Goal: Task Accomplishment & Management: Manage account settings

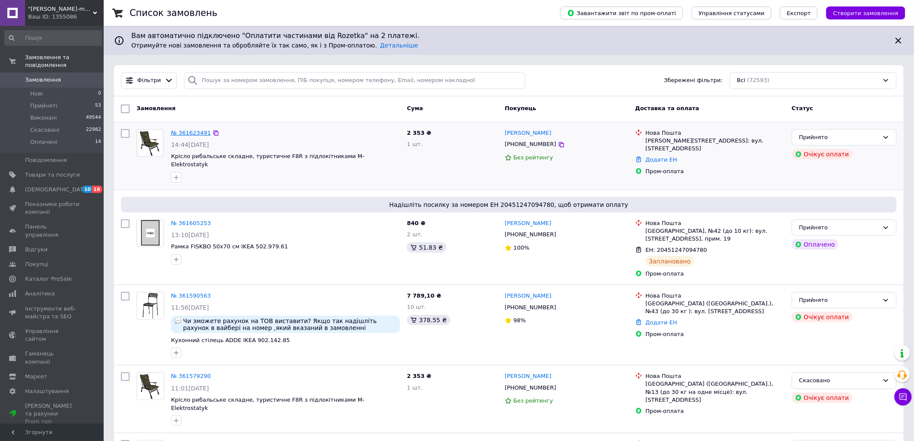
click at [183, 131] on link "№ 361623491" at bounding box center [191, 133] width 40 height 6
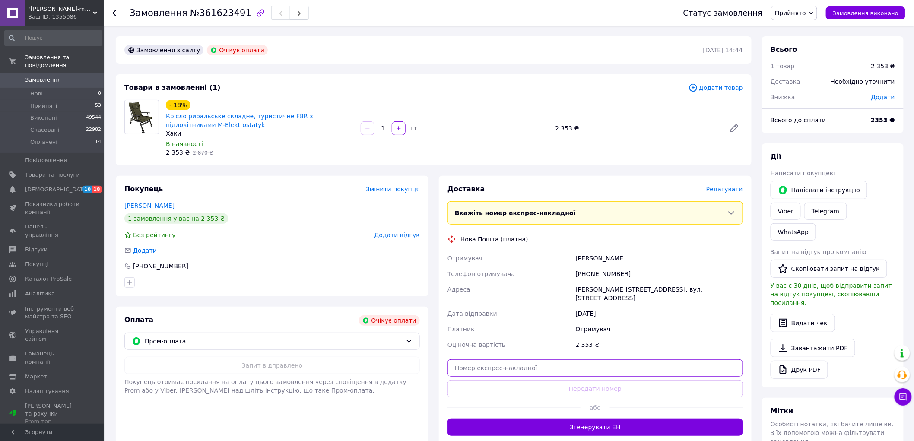
click at [470, 362] on input "text" at bounding box center [594, 367] width 295 height 17
paste input "20451247236794"
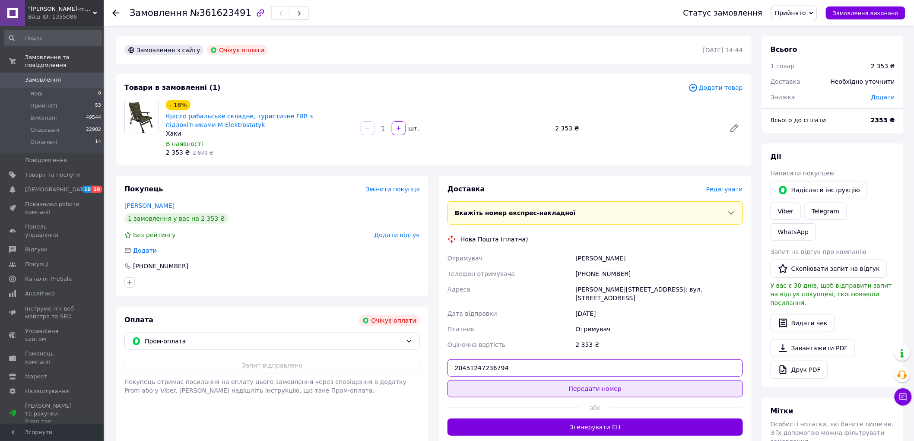
type input "20451247236794"
click at [470, 382] on button "Передати номер" at bounding box center [594, 388] width 295 height 17
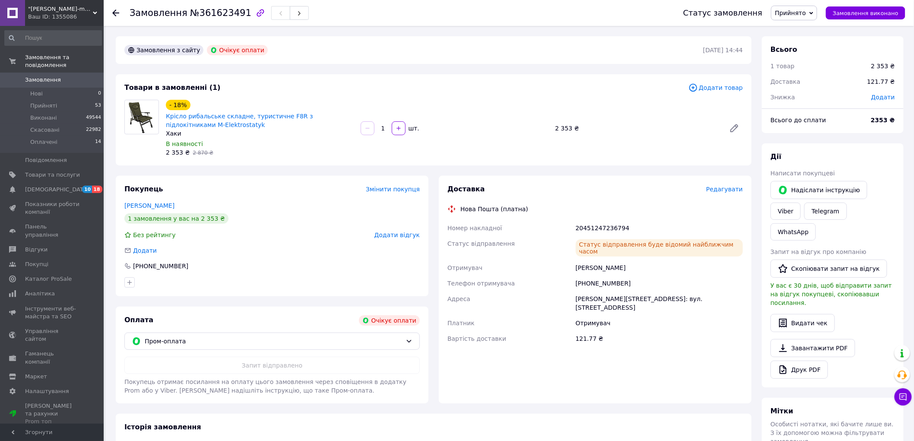
click at [243, 168] on div "Замовлення з сайту Очікує оплати 12.09.2025 | 14:44 Товари в замовленні (1) Дод…" at bounding box center [434, 316] width 646 height 560
click at [254, 186] on div "Покупець Змінити покупця" at bounding box center [271, 189] width 295 height 10
click at [68, 100] on li "Прийняті 53" at bounding box center [53, 106] width 106 height 12
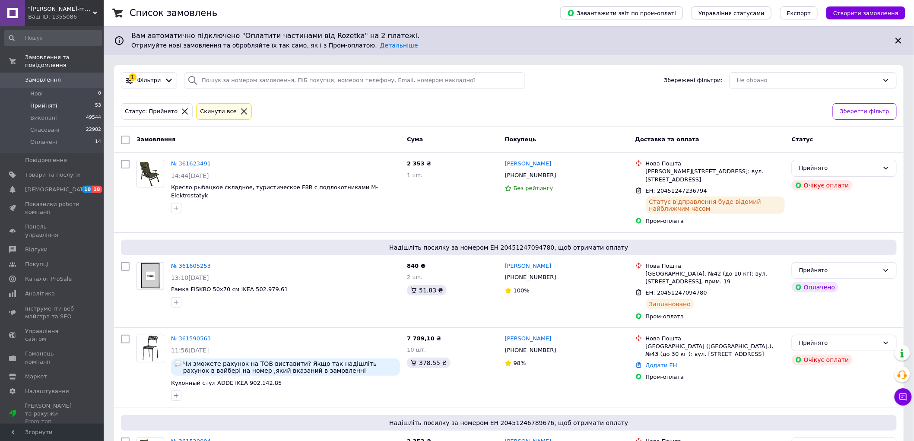
click at [240, 110] on icon at bounding box center [244, 112] width 8 height 8
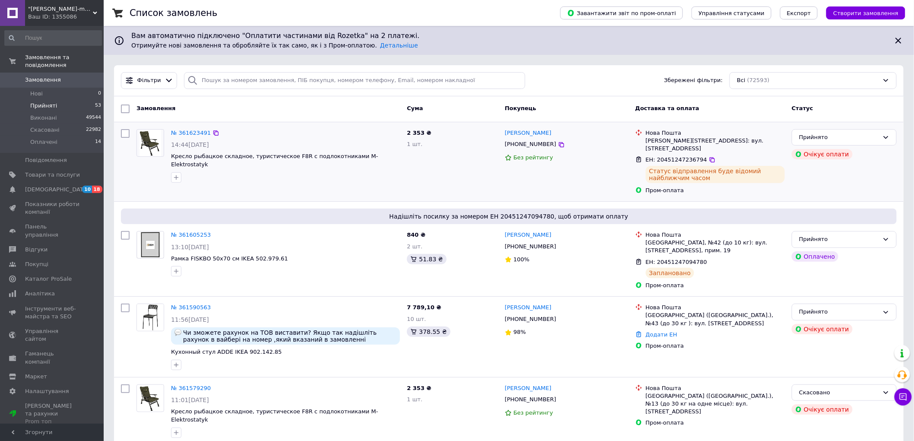
drag, startPoint x: 465, startPoint y: 158, endPoint x: 471, endPoint y: 150, distance: 10.5
click at [465, 158] on div "2 353 ₴ 1 шт." at bounding box center [452, 162] width 98 height 72
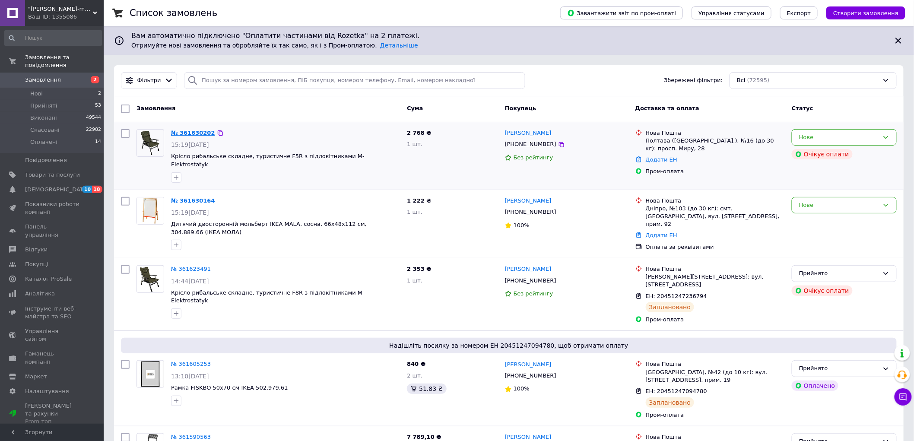
click at [177, 136] on link "№ 361630202" at bounding box center [193, 133] width 44 height 6
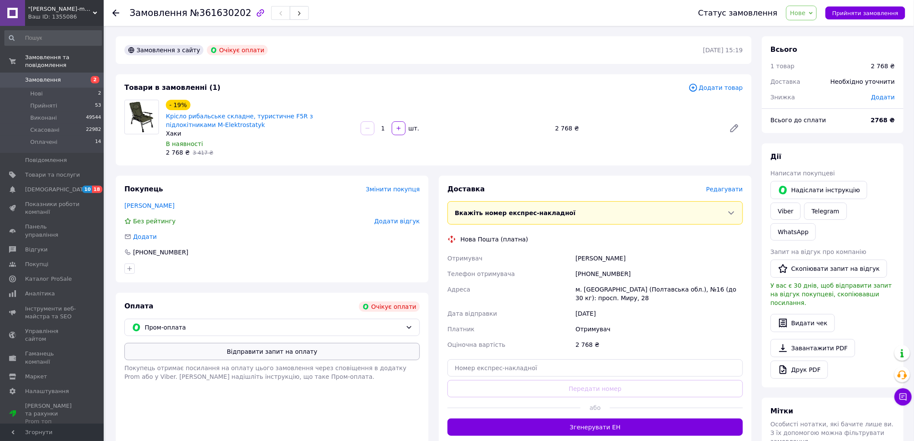
click at [320, 352] on button "Відправити запит на оплату" at bounding box center [271, 351] width 295 height 17
click at [71, 100] on li "Прийняті 53" at bounding box center [53, 106] width 106 height 12
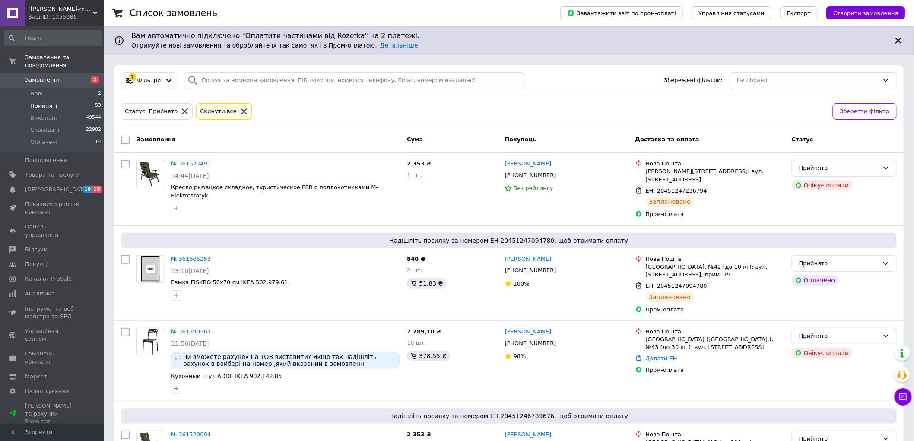
click at [240, 111] on icon at bounding box center [244, 112] width 8 height 8
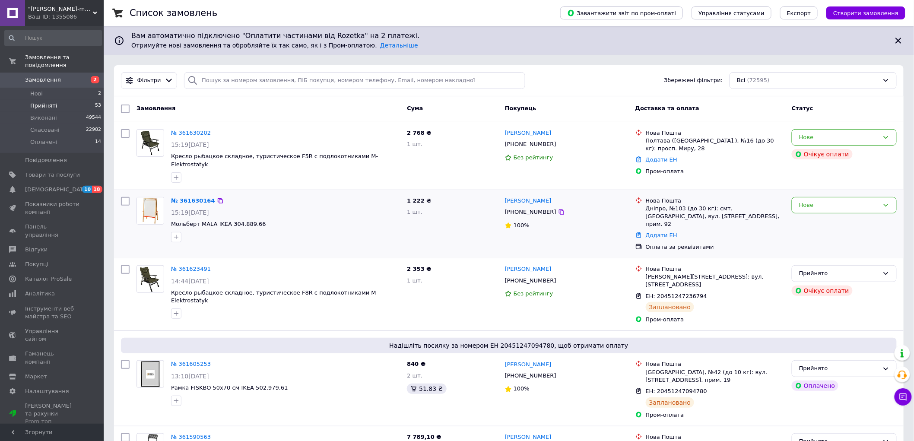
click at [536, 206] on div "[PHONE_NUMBER]" at bounding box center [530, 211] width 55 height 11
copy div "380639907390"
click at [191, 197] on link "№ 361630164" at bounding box center [193, 200] width 44 height 6
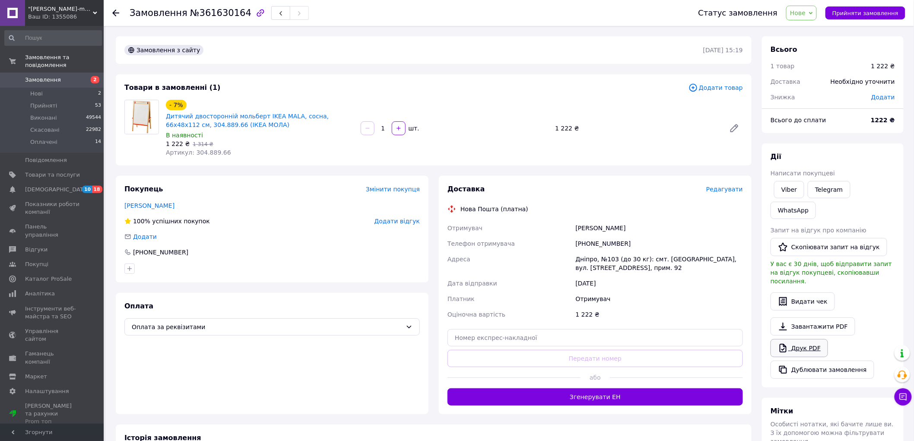
click at [791, 339] on link "Друк PDF" at bounding box center [798, 348] width 57 height 18
click at [209, 10] on span "№361630164" at bounding box center [220, 13] width 61 height 10
copy span "361630164"
click at [68, 100] on li "Прийняті 53" at bounding box center [53, 106] width 106 height 12
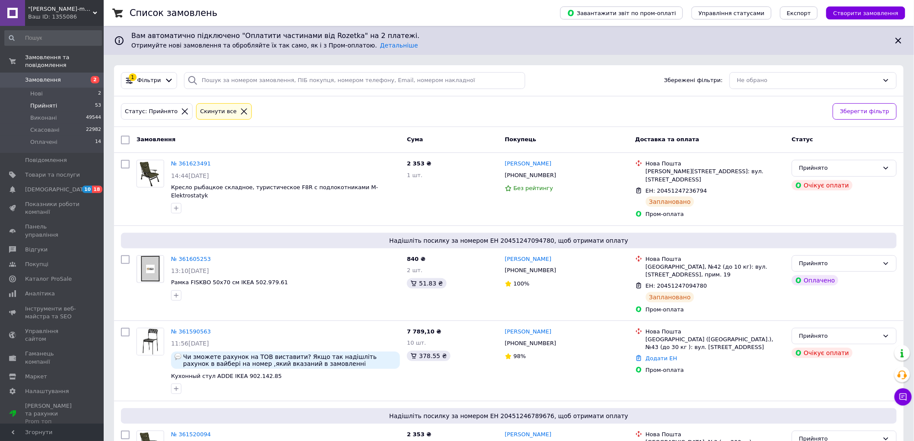
click at [240, 111] on icon at bounding box center [244, 112] width 8 height 8
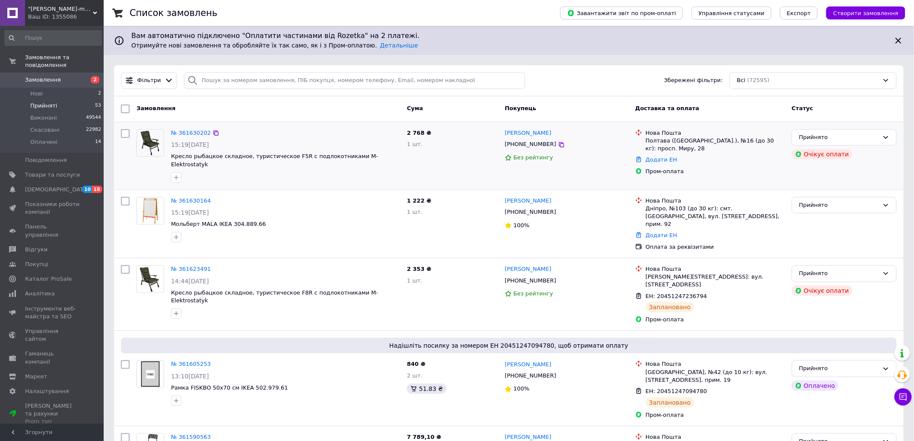
click at [514, 144] on div "[PHONE_NUMBER]" at bounding box center [530, 144] width 55 height 11
copy div "380991345401"
click at [190, 130] on link "№ 361630202" at bounding box center [191, 133] width 40 height 6
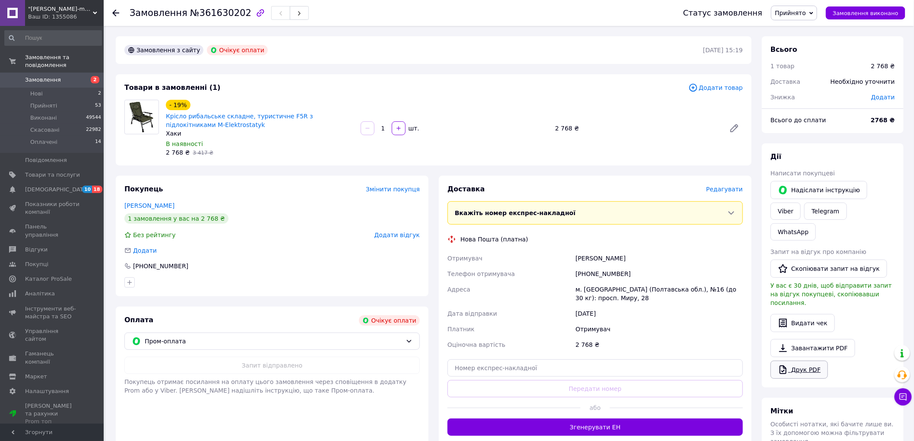
click at [790, 361] on link "Друк PDF" at bounding box center [798, 370] width 57 height 18
click at [221, 18] on div "Замовлення №361630202" at bounding box center [219, 13] width 179 height 15
copy span "361630202"
click at [200, 173] on div "Замовлення з сайту Очікує оплати 12.09.2025 | 15:19 Товари в замовленні (1) Дод…" at bounding box center [434, 316] width 646 height 560
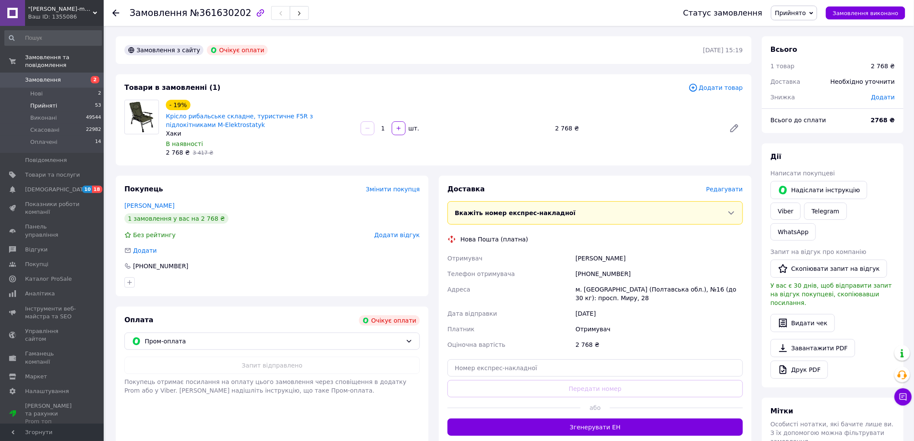
click at [85, 100] on li "Прийняті 53" at bounding box center [53, 106] width 106 height 12
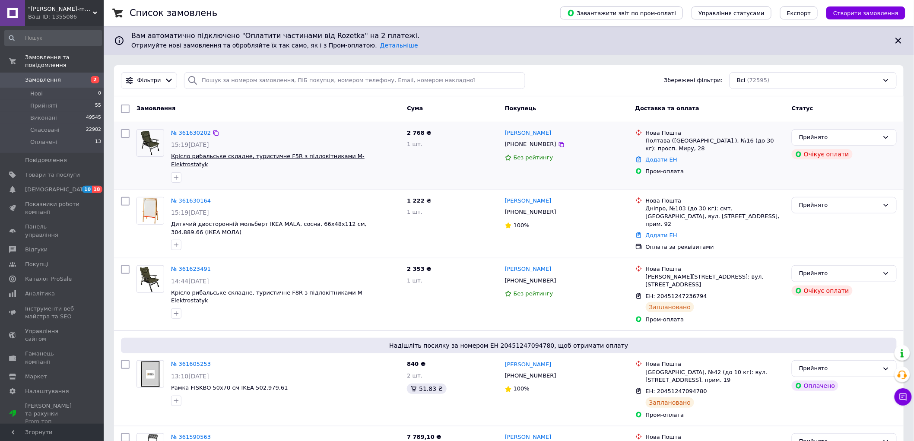
click at [212, 153] on span "Крісло рибальське складне, туристичне F5R з підлокітниками M-Elektrostatyk" at bounding box center [267, 160] width 193 height 15
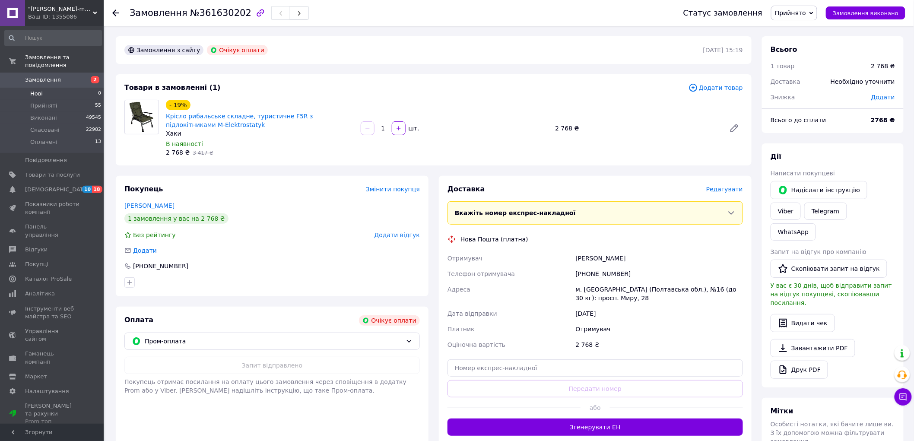
click at [48, 91] on li "Нові 0" at bounding box center [53, 94] width 106 height 12
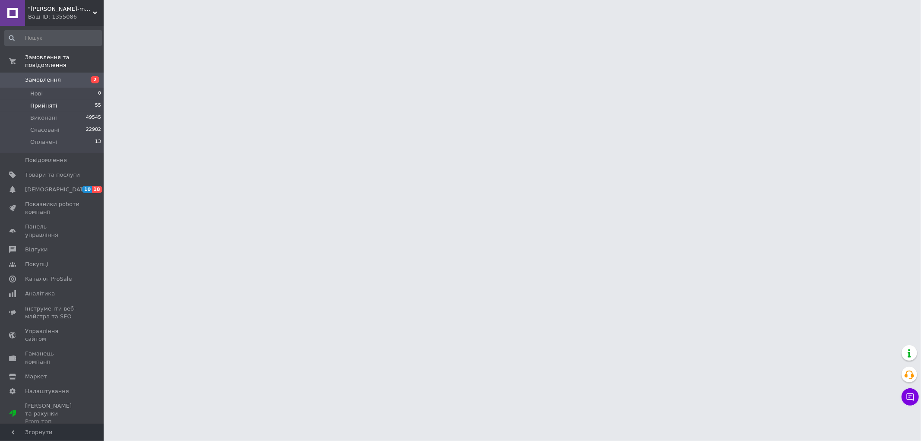
click at [52, 102] on span "Прийняті" at bounding box center [43, 106] width 27 height 8
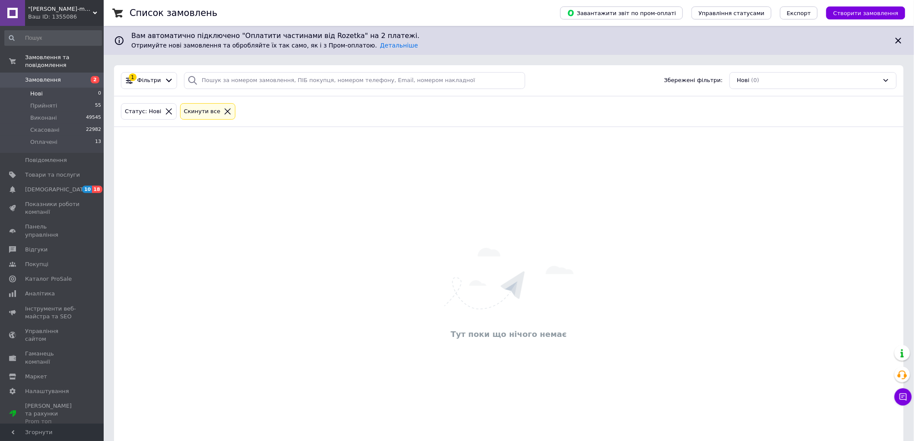
click at [224, 109] on icon at bounding box center [228, 112] width 8 height 8
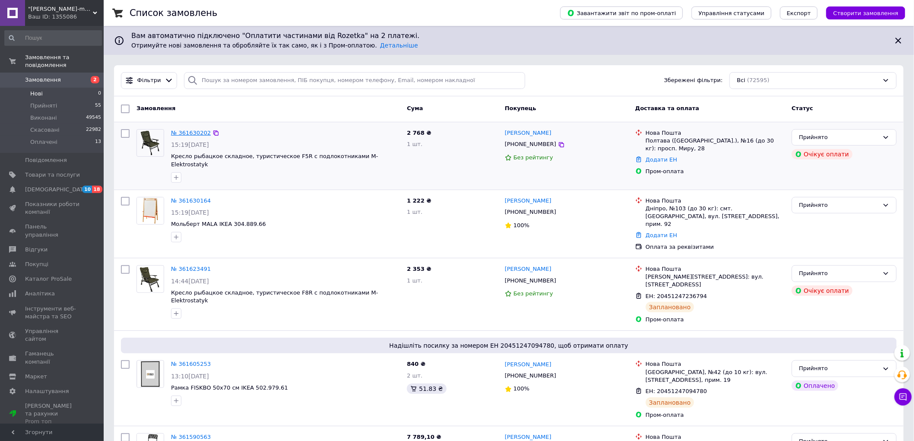
click at [201, 132] on link "№ 361630202" at bounding box center [191, 133] width 40 height 6
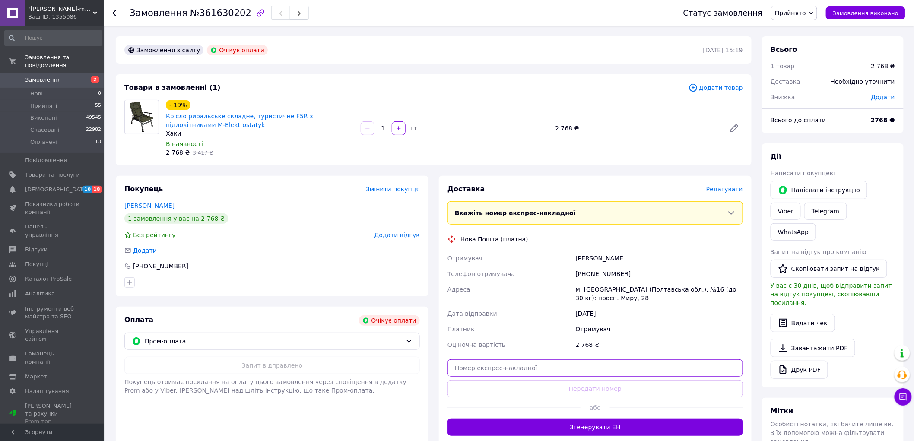
click at [469, 370] on input "text" at bounding box center [594, 367] width 295 height 17
paste input "20451247262135"
type input "20451247262135"
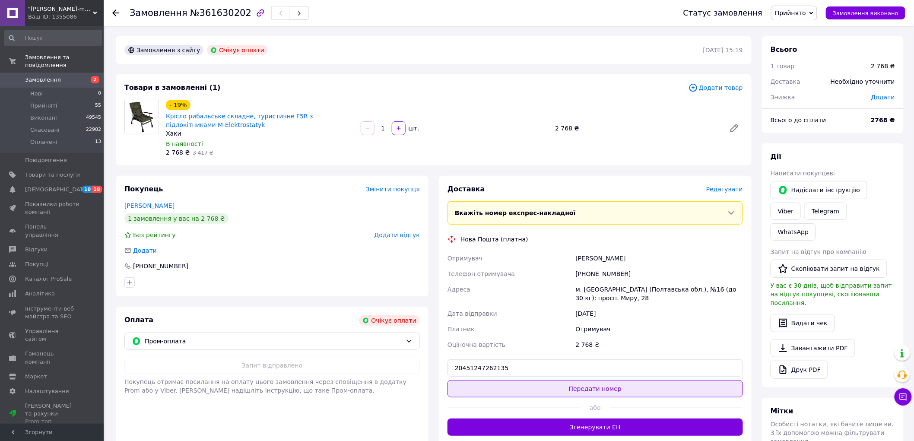
click at [470, 393] on button "Передати номер" at bounding box center [594, 388] width 295 height 17
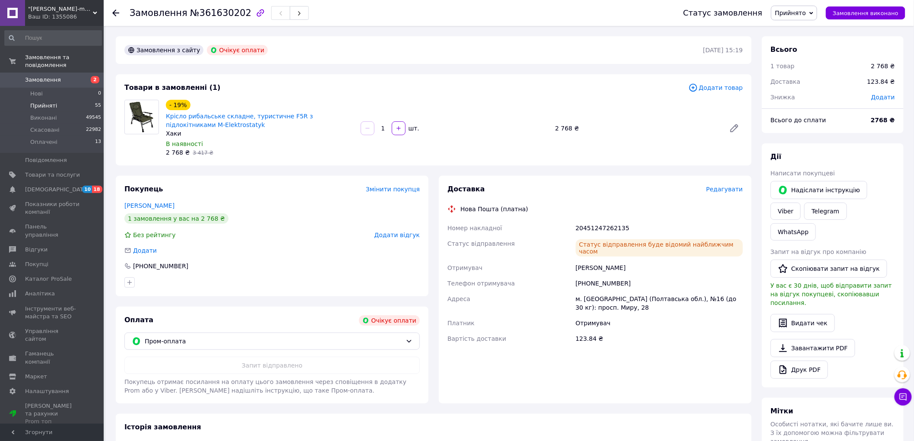
click at [46, 102] on span "Прийняті" at bounding box center [43, 106] width 27 height 8
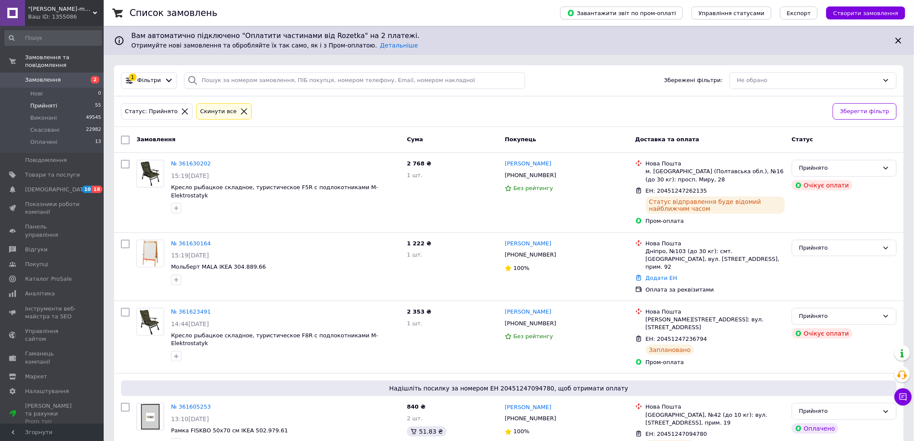
click at [240, 114] on icon at bounding box center [244, 112] width 8 height 8
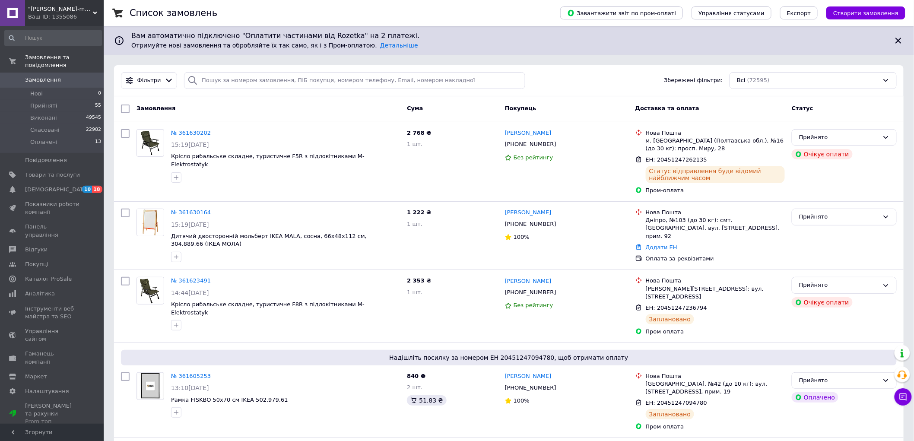
click at [261, 113] on div "Замовлення" at bounding box center [268, 109] width 270 height 16
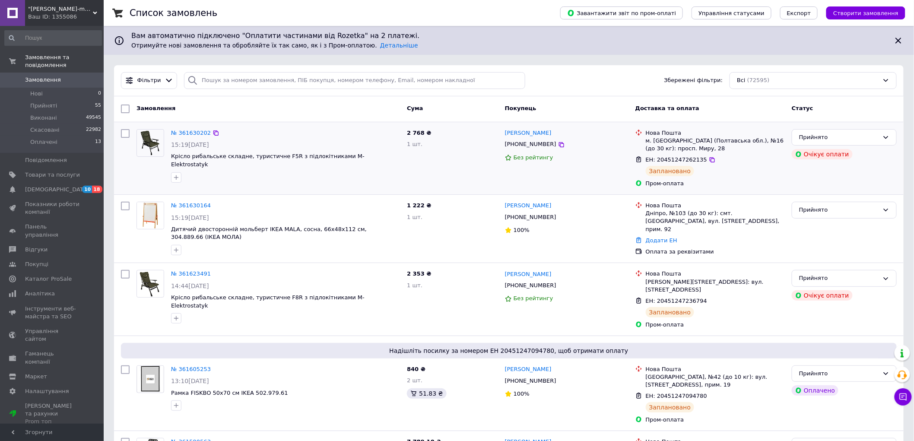
click at [434, 163] on div "2 768 ₴ 1 шт." at bounding box center [452, 158] width 98 height 65
click at [47, 102] on span "Прийняті" at bounding box center [43, 106] width 27 height 8
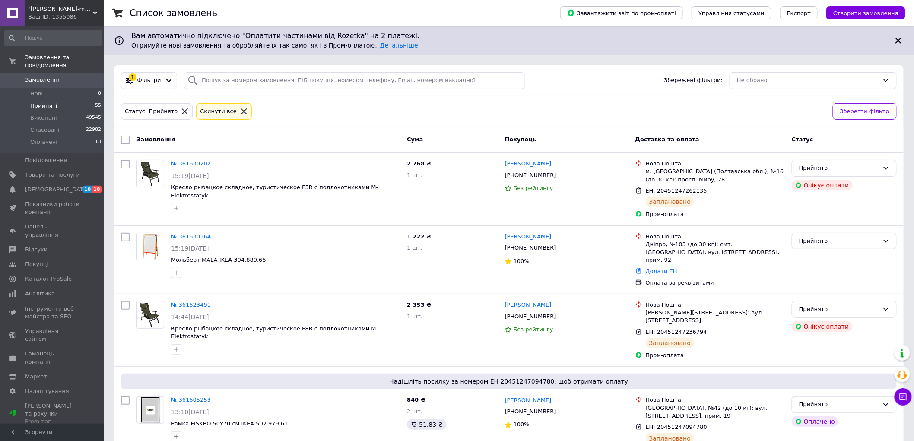
click at [240, 111] on icon at bounding box center [244, 112] width 8 height 8
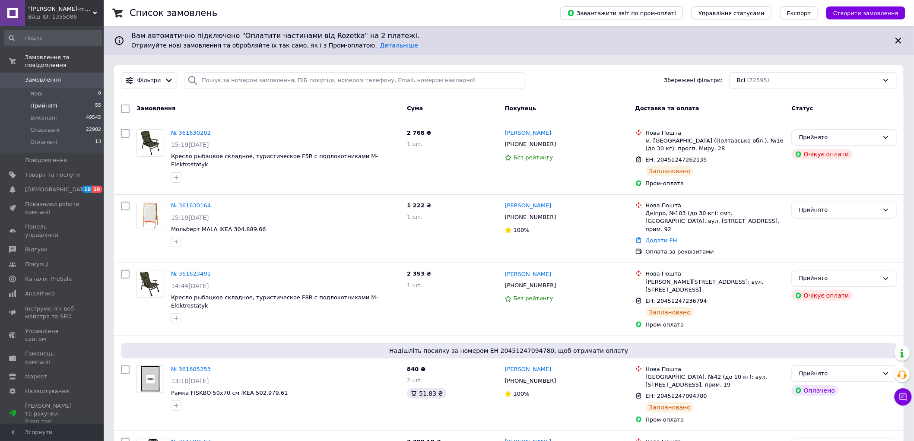
drag, startPoint x: 54, startPoint y: 93, endPoint x: 102, endPoint y: 82, distance: 49.2
click at [54, 100] on li "Прийняті 55" at bounding box center [53, 106] width 106 height 12
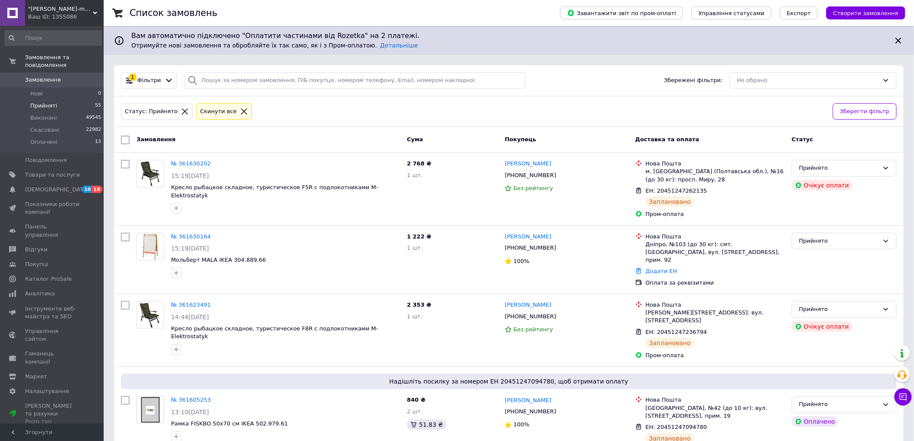
click at [240, 113] on icon at bounding box center [244, 112] width 8 height 8
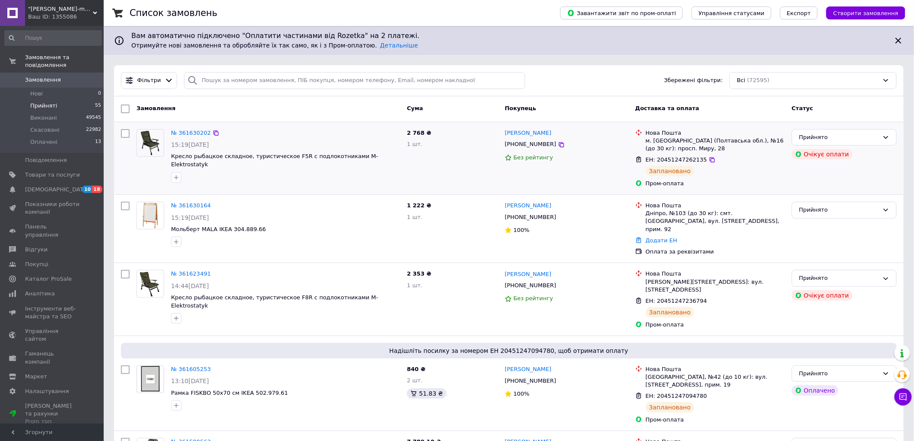
click at [670, 158] on span "ЕН: 20451247262135" at bounding box center [676, 159] width 61 height 6
copy span "20451247262135"
click at [373, 180] on div "№ 361630202 15:19[DATE] Крісло рибальське складне, туристичне F5R з підлокітник…" at bounding box center [268, 158] width 270 height 65
click at [92, 88] on li "Нові 1" at bounding box center [53, 94] width 106 height 12
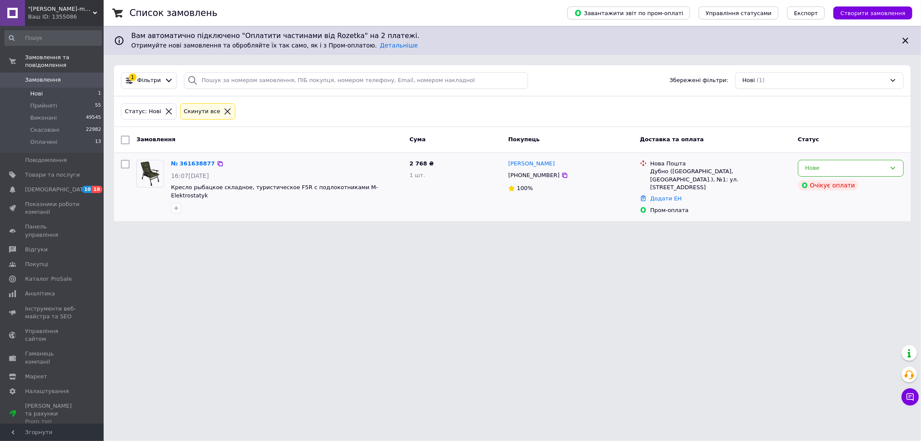
click at [530, 176] on div "[PHONE_NUMBER]" at bounding box center [534, 175] width 55 height 11
copy div "380679592443"
click at [374, 231] on html ""Megal-mebli" Інтернет-магазин меблів та товарів для дому Ваш ID: 1355086 Сайт …" at bounding box center [460, 115] width 921 height 231
click at [184, 167] on link "№ 361638877" at bounding box center [193, 163] width 44 height 6
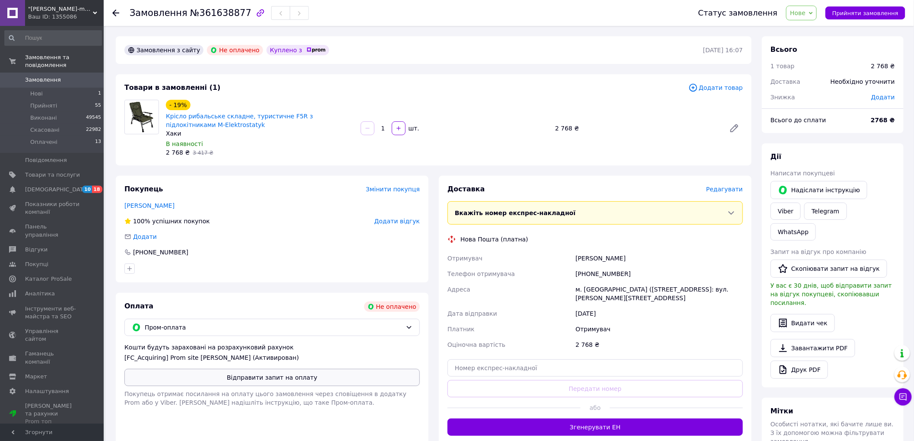
click at [260, 378] on button "Відправити запит на оплату" at bounding box center [271, 377] width 295 height 17
click at [50, 102] on span "Прийняті" at bounding box center [43, 106] width 27 height 8
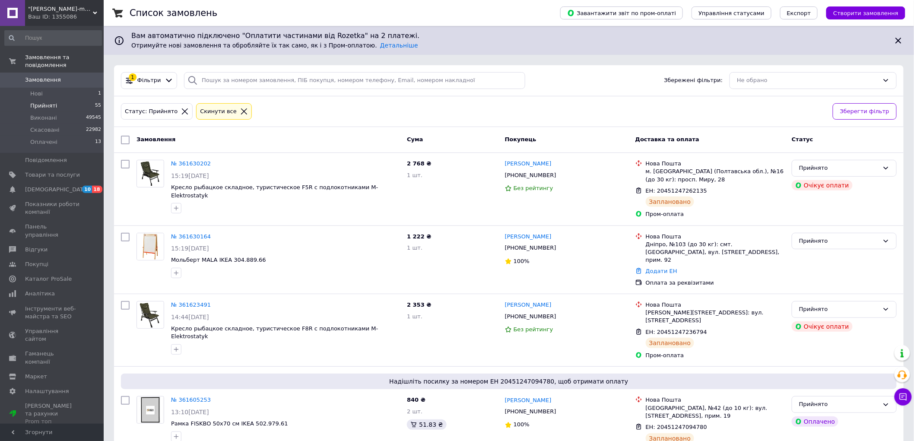
click at [240, 111] on icon at bounding box center [244, 112] width 8 height 8
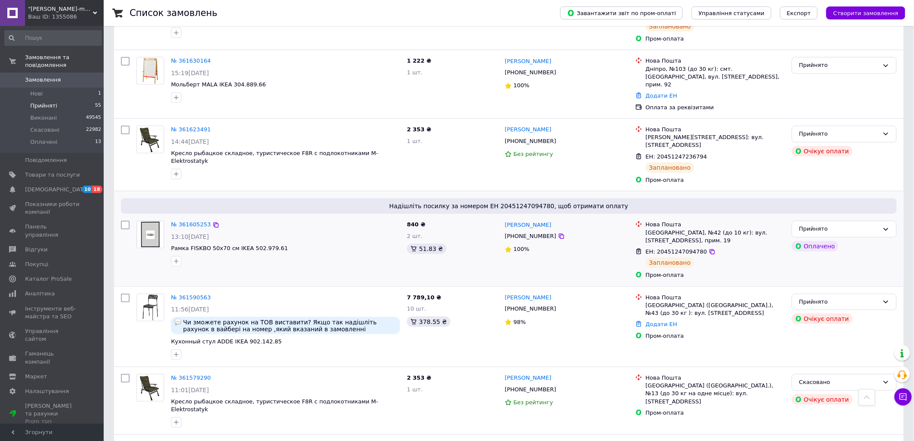
scroll to position [48, 0]
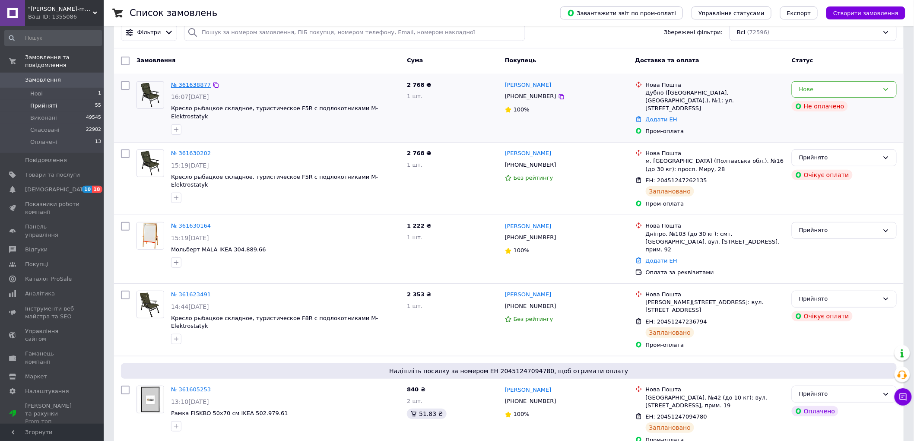
click at [192, 87] on link "№ 361638877" at bounding box center [191, 85] width 40 height 6
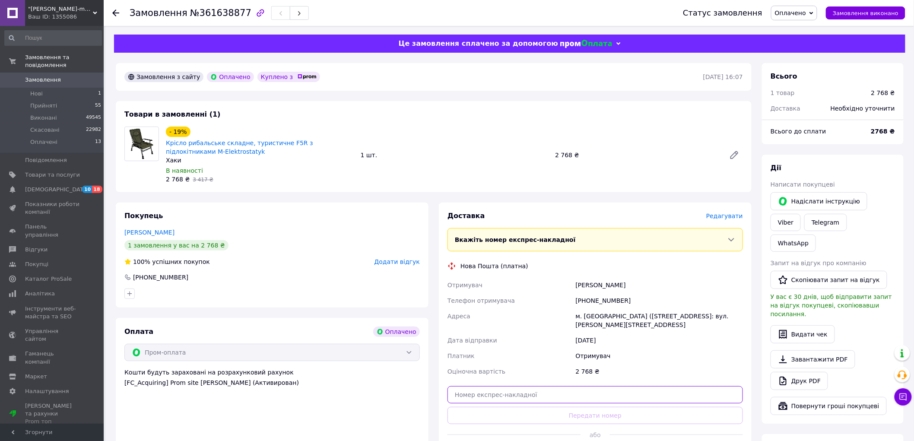
click at [491, 399] on input "text" at bounding box center [594, 394] width 295 height 17
paste input "20451247318067"
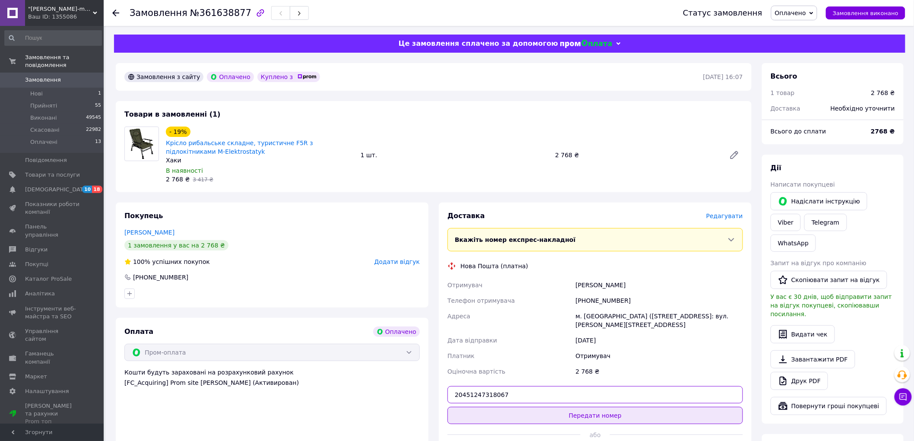
type input "20451247318067"
click at [484, 418] on button "Передати номер" at bounding box center [594, 415] width 295 height 17
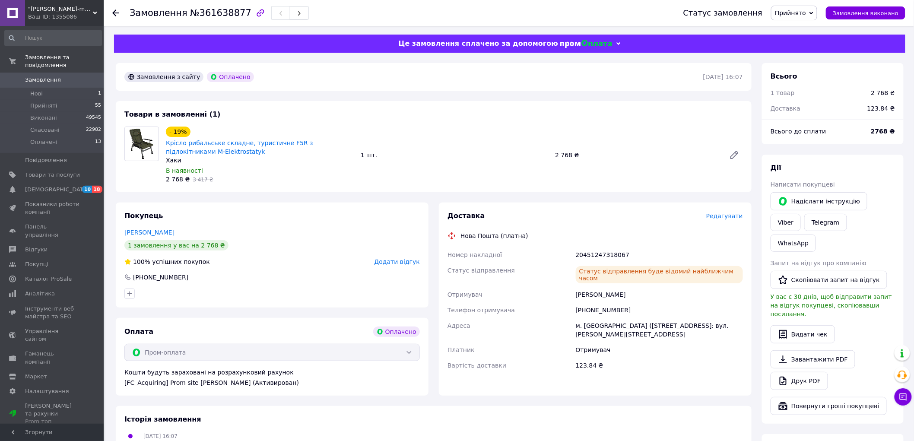
click at [279, 223] on div "Покупець Коротчук Іван 1 замовлення у вас на 2 768 ₴ 100% успішних покупок Дода…" at bounding box center [272, 255] width 313 height 105
click at [598, 256] on div "20451247318067" at bounding box center [659, 255] width 171 height 16
copy div "20451247318067"
click at [88, 88] on li "Нові 1" at bounding box center [53, 94] width 106 height 12
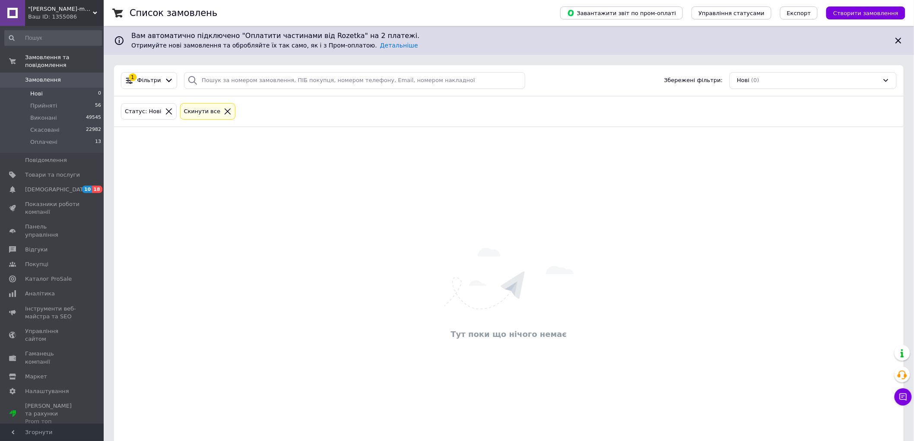
drag, startPoint x: 137, startPoint y: 188, endPoint x: 218, endPoint y: 174, distance: 81.9
click at [137, 188] on div "Тут поки що нічого немає" at bounding box center [508, 295] width 789 height 318
click at [209, 113] on div "Cкинути все" at bounding box center [202, 111] width 40 height 9
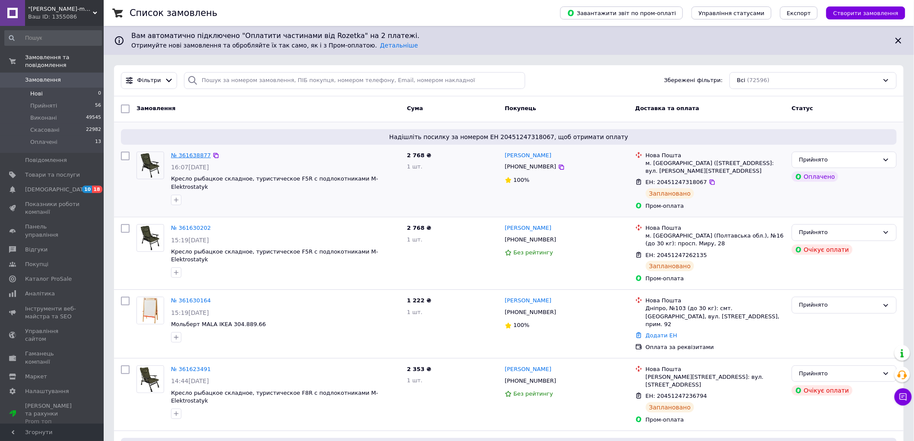
click at [193, 154] on link "№ 361638877" at bounding box center [191, 155] width 40 height 6
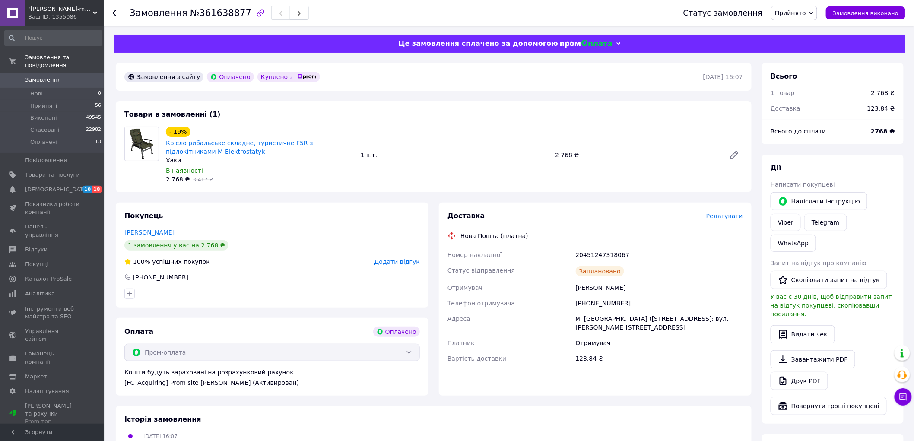
click at [625, 394] on div "Доставка Редагувати Нова Пошта (платна) Номер накладної 20451247318067 Статус в…" at bounding box center [595, 299] width 313 height 193
click at [67, 100] on li "Прийняті 56" at bounding box center [53, 106] width 106 height 12
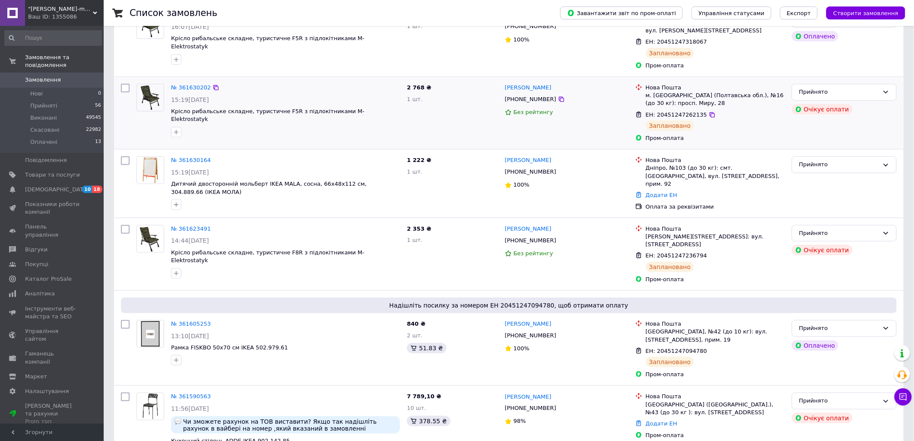
scroll to position [144, 0]
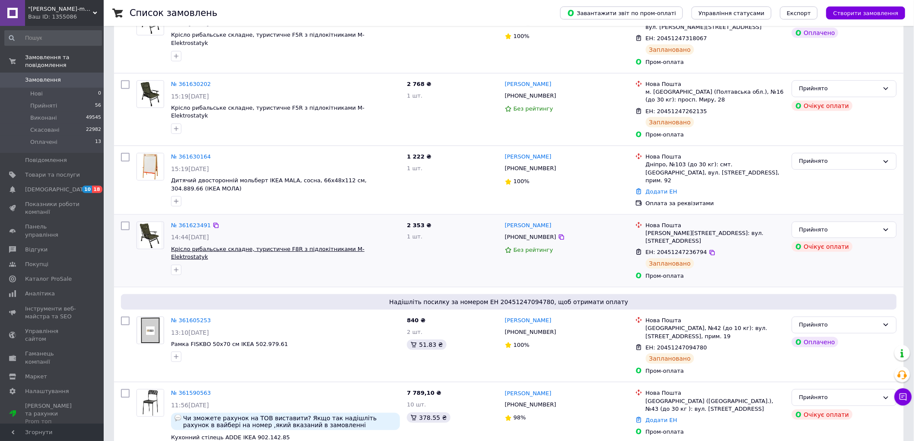
click at [307, 247] on span "Крісло рибальське складне, туристичне F8R з підлокітниками M-Elektrostatyk" at bounding box center [267, 253] width 193 height 15
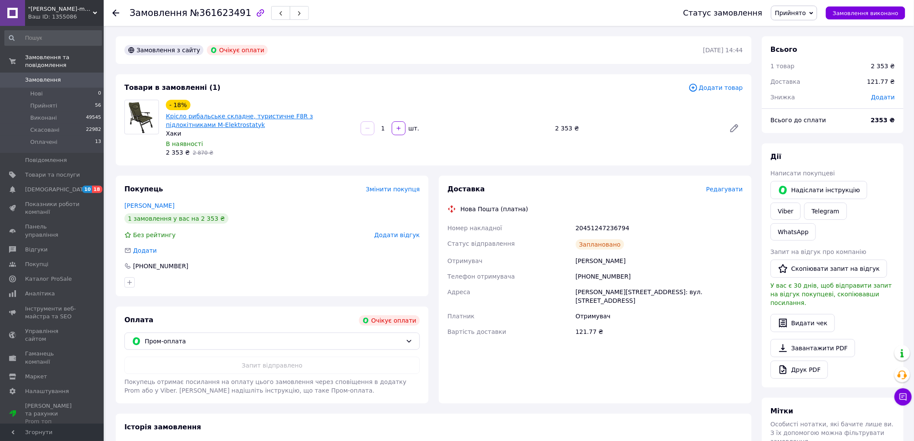
click at [308, 118] on link "Крісло рибальське складне, туристичне F8R з підлокітниками M-Elektrostatyk" at bounding box center [239, 121] width 147 height 16
click at [52, 91] on li "Нові 0" at bounding box center [53, 94] width 106 height 12
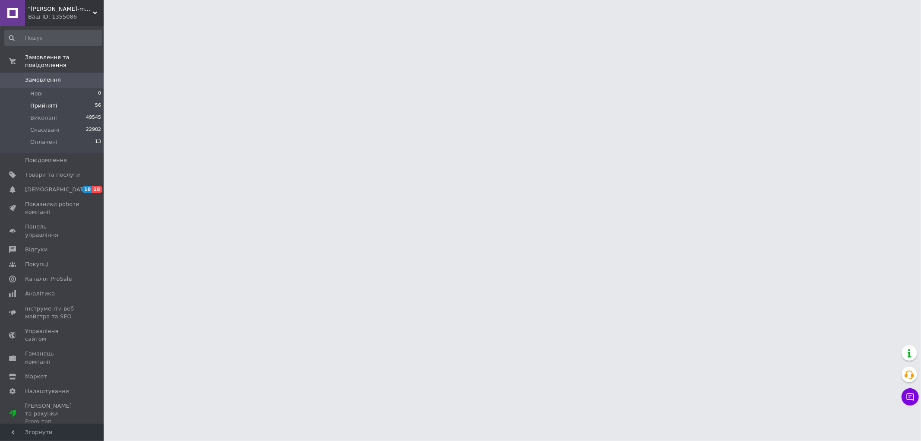
click at [49, 102] on span "Прийняті" at bounding box center [43, 106] width 27 height 8
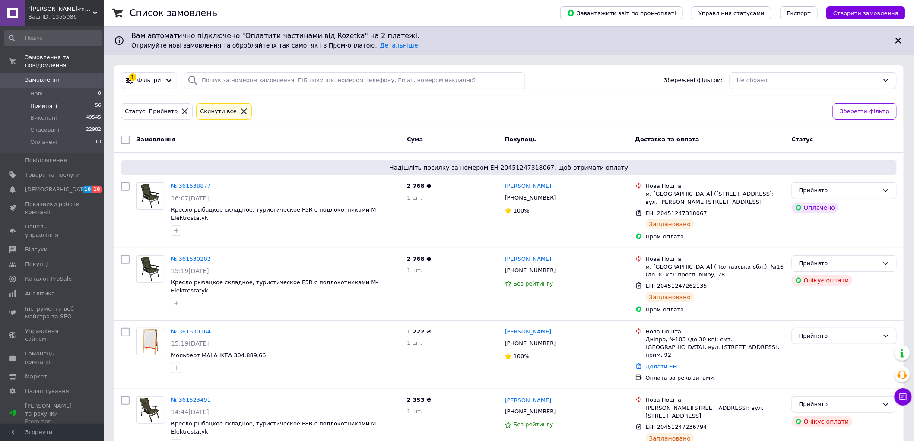
click at [341, 135] on div "Замовлення" at bounding box center [268, 140] width 270 height 16
click at [240, 111] on icon at bounding box center [244, 112] width 8 height 8
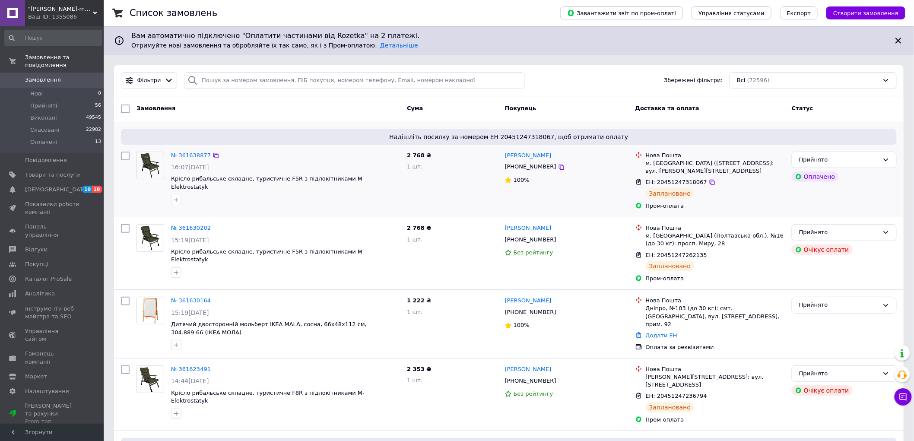
click at [175, 206] on div "№ 361638877 16:07[DATE] Крісло рибальське складне, туристичне F5R з підлокітник…" at bounding box center [268, 180] width 270 height 65
click at [226, 98] on div "Замовлення Cума Покупець Доставка та оплата Статус" at bounding box center [508, 109] width 789 height 26
click at [457, 100] on div "Замовлення Cума Покупець Доставка та оплата Статус" at bounding box center [508, 109] width 789 height 26
drag, startPoint x: 549, startPoint y: 287, endPoint x: 460, endPoint y: 205, distance: 121.3
click at [461, 200] on div "2 768 ₴ 1 шт." at bounding box center [452, 180] width 98 height 65
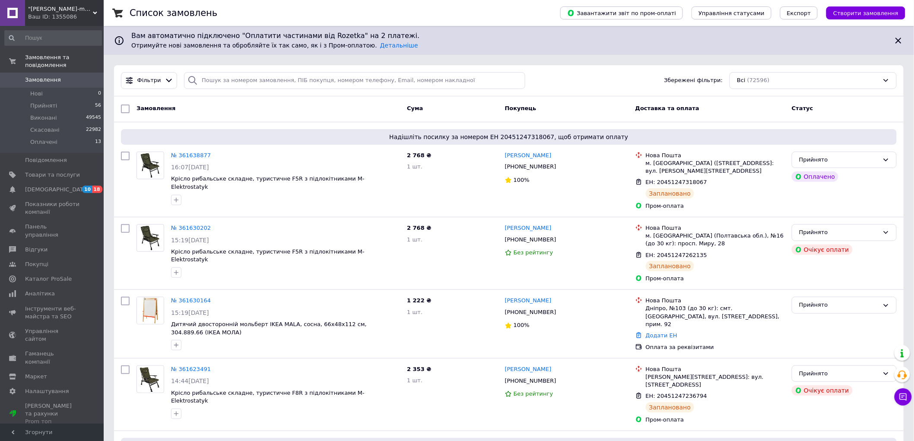
click at [342, 98] on div "Замовлення Cума Покупець Доставка та оплата Статус" at bounding box center [508, 109] width 789 height 26
click at [297, 161] on div "№ 361638877 16:07, 12.09.2025 Крісло рибальське складне, туристичне F5R з підло…" at bounding box center [286, 178] width 236 height 60
click at [52, 102] on span "Прийняті" at bounding box center [43, 106] width 27 height 8
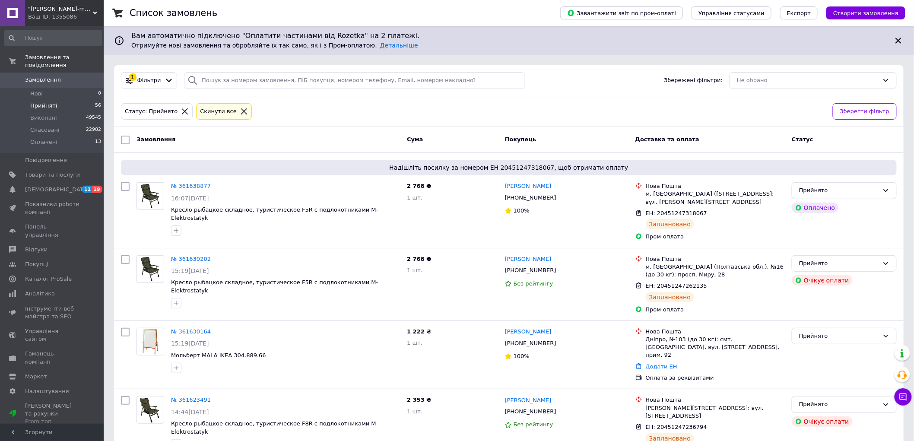
click at [241, 111] on icon at bounding box center [244, 111] width 6 height 6
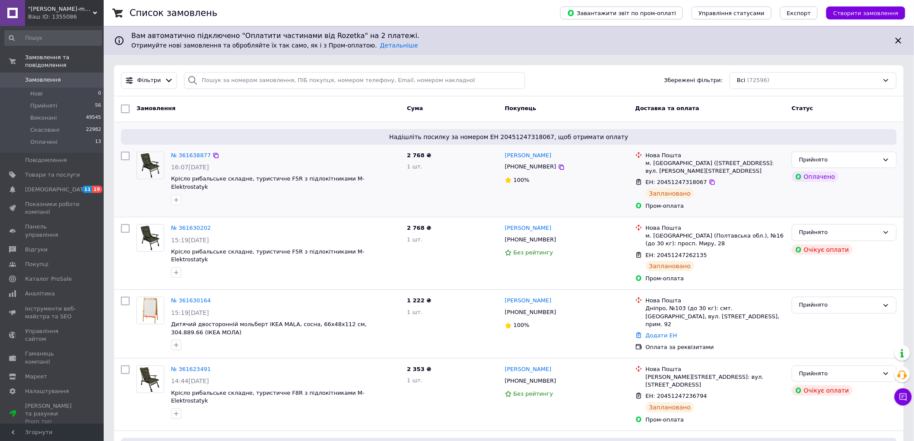
click at [434, 189] on div "2 768 ₴ 1 шт." at bounding box center [452, 180] width 98 height 65
click at [35, 246] on span "Відгуки" at bounding box center [36, 250] width 22 height 8
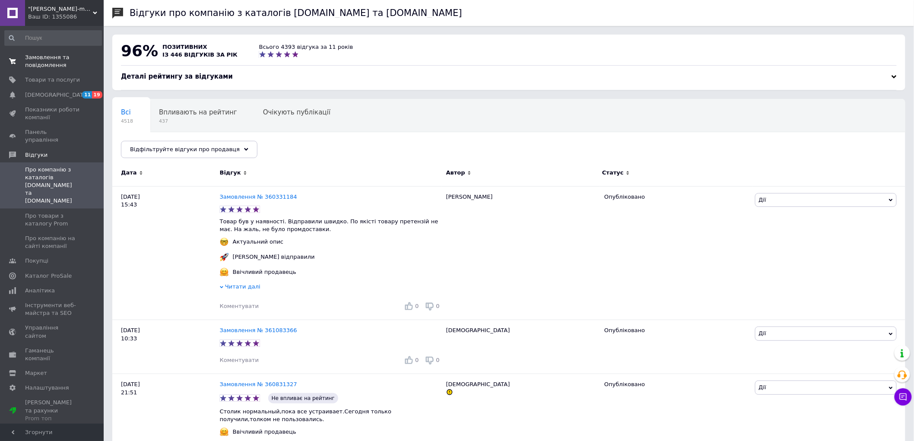
click at [55, 67] on span "Замовлення та повідомлення" at bounding box center [52, 62] width 55 height 16
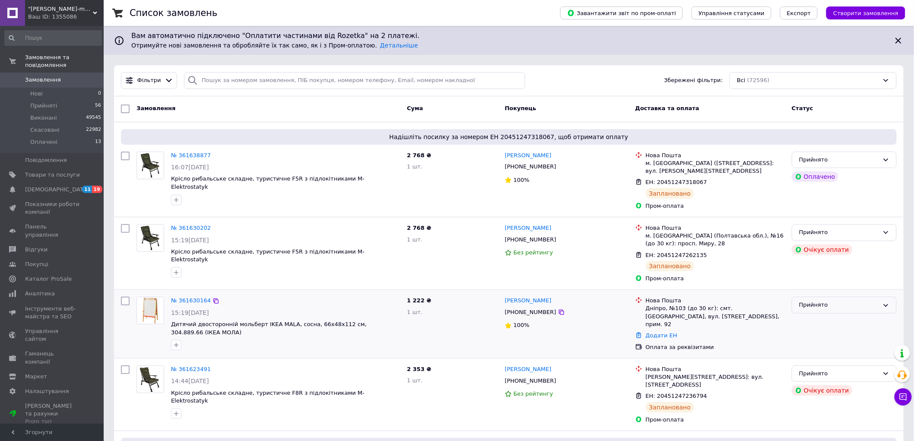
click at [837, 307] on div "Прийнято" at bounding box center [839, 305] width 80 height 9
click at [825, 339] on li "Скасовано" at bounding box center [844, 339] width 104 height 16
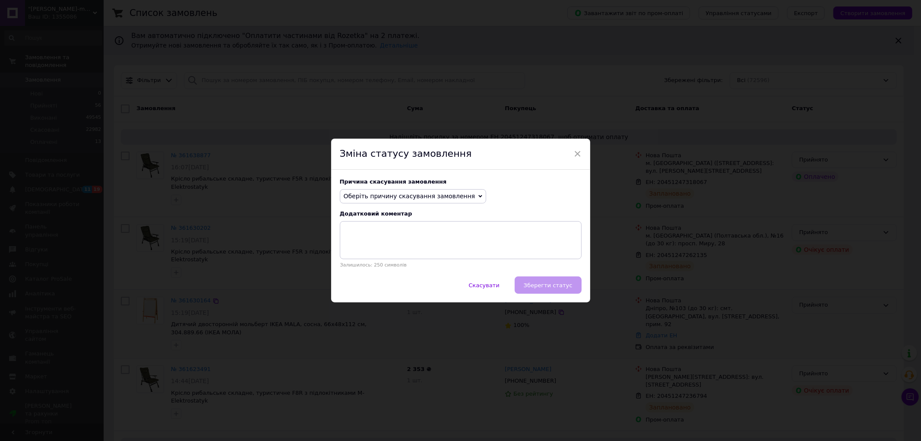
click at [399, 196] on span "Оберіть причину скасування замовлення" at bounding box center [410, 196] width 132 height 7
click at [382, 252] on li "На прохання покупця" at bounding box center [413, 250] width 146 height 12
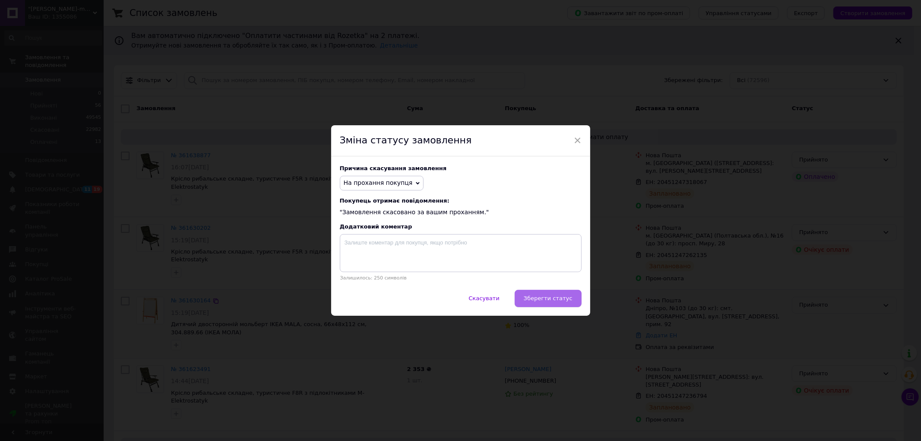
click at [549, 301] on span "Зберегти статус" at bounding box center [548, 298] width 49 height 6
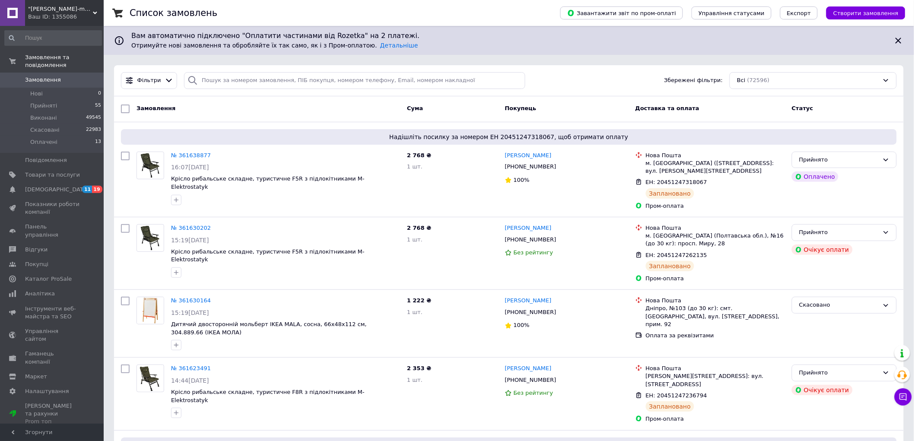
click at [465, 101] on div "Cума" at bounding box center [452, 109] width 98 height 16
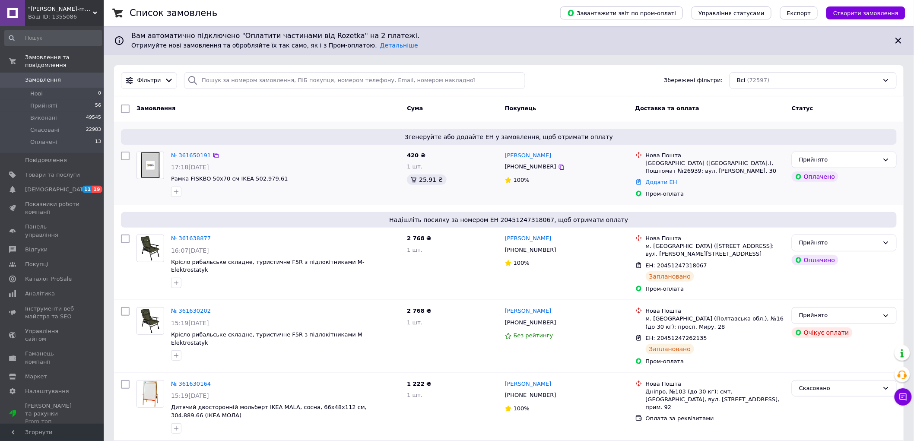
click at [523, 171] on div "+380681215941" at bounding box center [530, 166] width 55 height 11
click at [523, 168] on div "[PHONE_NUMBER]" at bounding box center [530, 166] width 55 height 11
copy div "380681215941"
click at [177, 154] on link "№ 361650191" at bounding box center [191, 155] width 40 height 6
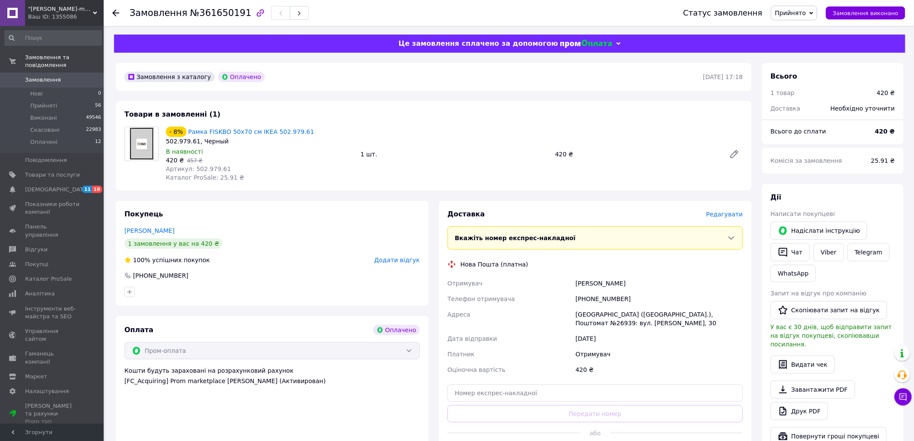
click at [585, 298] on div "[PHONE_NUMBER]" at bounding box center [659, 299] width 171 height 16
copy div "380681215941"
click at [683, 316] on div "м. [GEOGRAPHIC_DATA] ([GEOGRAPHIC_DATA].), Поштомат №26939: вул. [PERSON_NAME],…" at bounding box center [659, 319] width 171 height 24
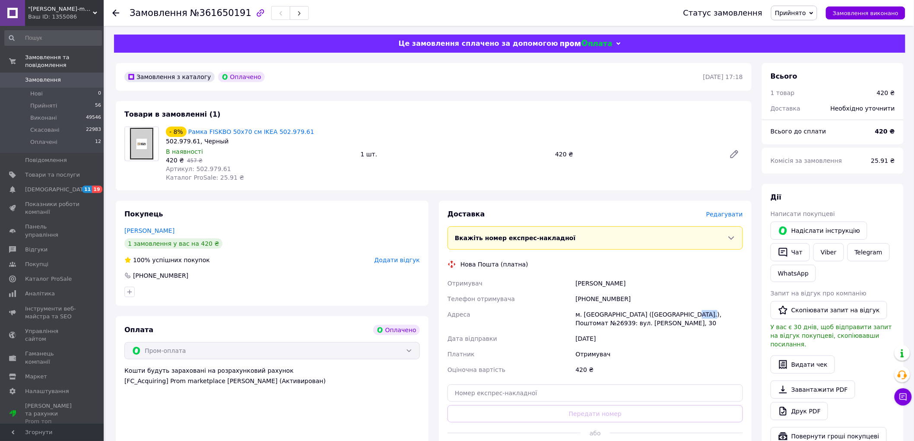
copy div "26939"
click at [497, 396] on input "text" at bounding box center [594, 392] width 295 height 17
paste input "20451247406569"
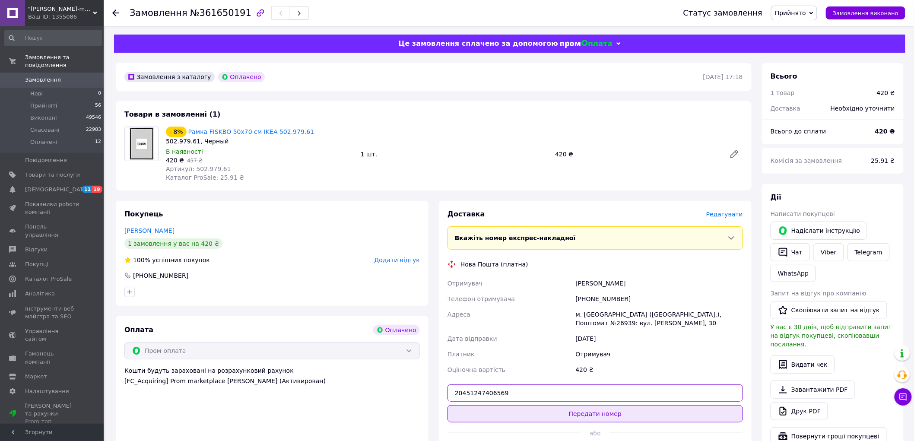
type input "20451247406569"
click at [488, 412] on button "Передати номер" at bounding box center [594, 413] width 295 height 17
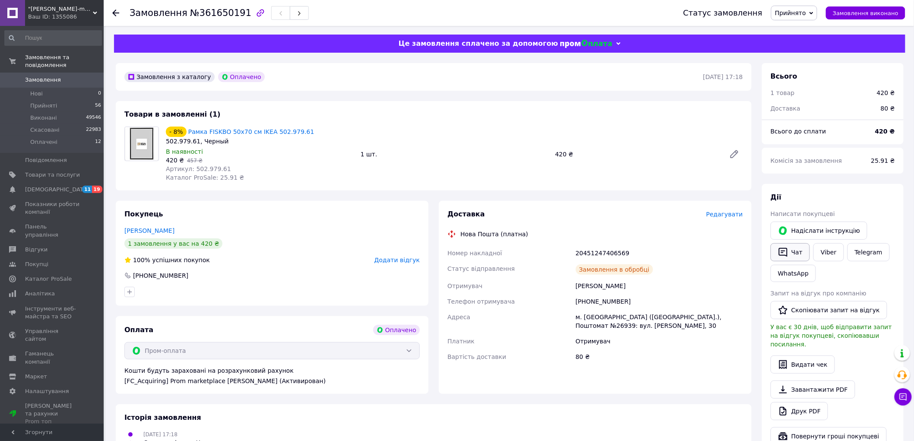
click at [791, 254] on button "Чат" at bounding box center [789, 252] width 39 height 18
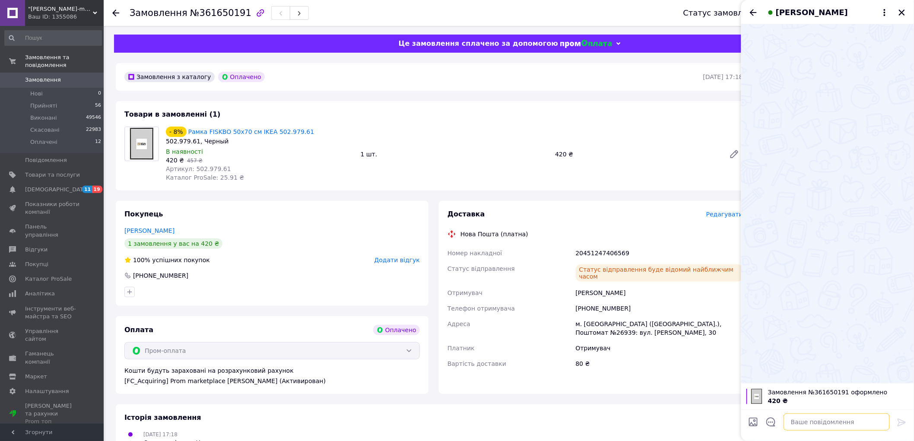
click at [804, 428] on textarea at bounding box center [836, 421] width 106 height 17
type textarea "д"
type textarea "Ґ"
paste textarea "20451247406569"
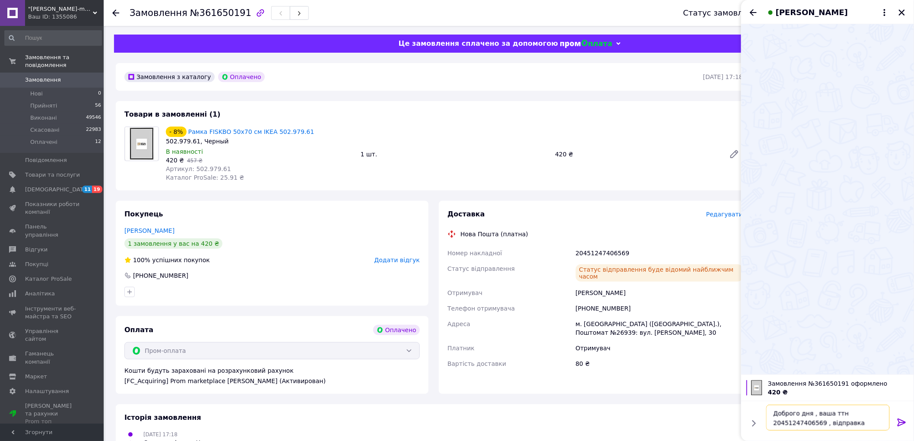
type textarea "Доброго дня , ваша ттн 20451247406569 , відправка уопнеділок"
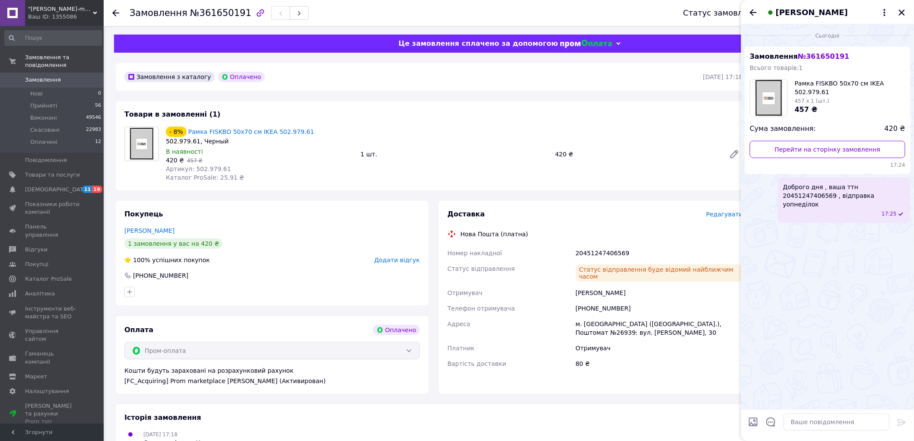
click at [811, 199] on span "Доброго дня , ваша ттн 20451247406569 , відправка уопнеділок" at bounding box center [844, 196] width 122 height 26
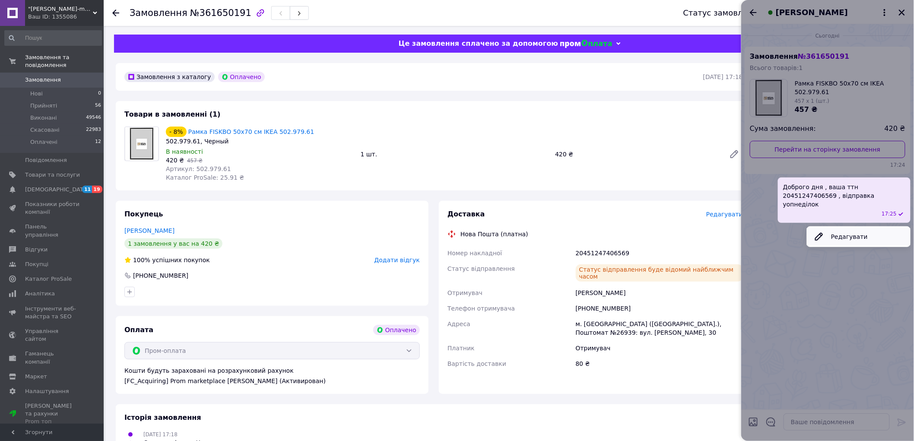
click at [829, 230] on button "Редагувати" at bounding box center [859, 236] width 104 height 17
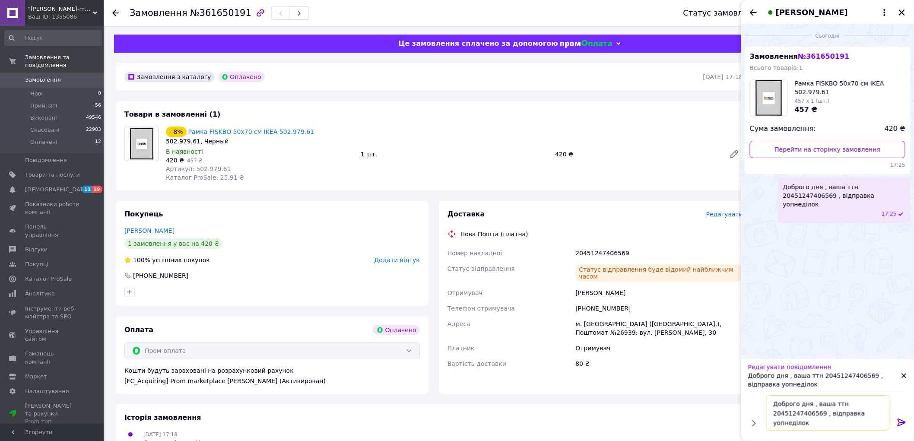
click at [778, 421] on textarea "Доброго дня , ваша ттн 20451247406569 , відправка уопнеділок" at bounding box center [828, 412] width 124 height 35
click at [782, 423] on textarea "Доброго дня , ваша ттн 20451247406569 , відправка у опнеділок" at bounding box center [828, 412] width 124 height 35
type textarea "Доброго дня , ваша ттн 20451247406569 , відправка у понеділок"
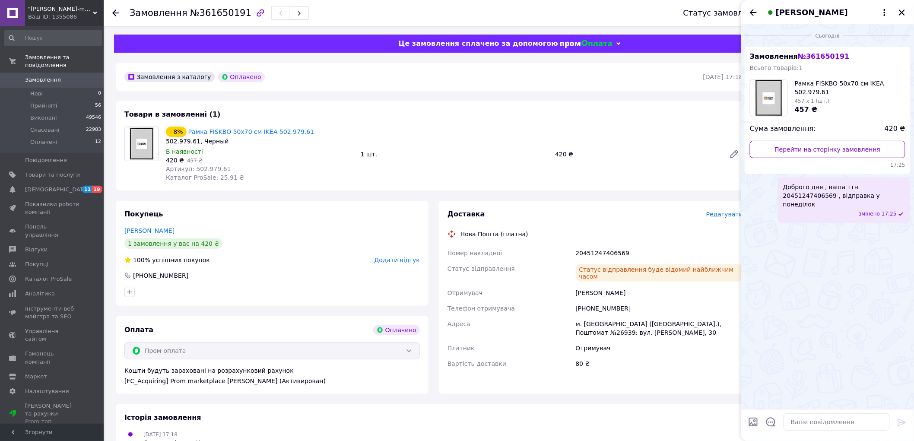
click at [902, 10] on icon "Закрити" at bounding box center [902, 13] width 8 height 8
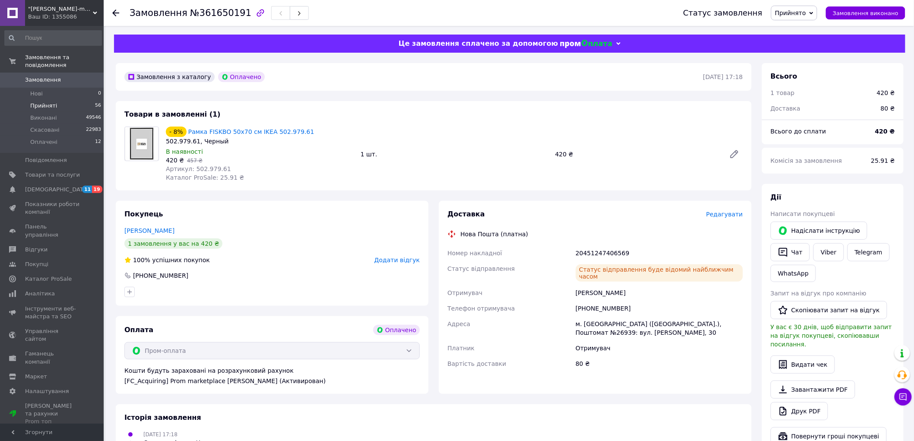
click at [54, 102] on span "Прийняті" at bounding box center [43, 106] width 27 height 8
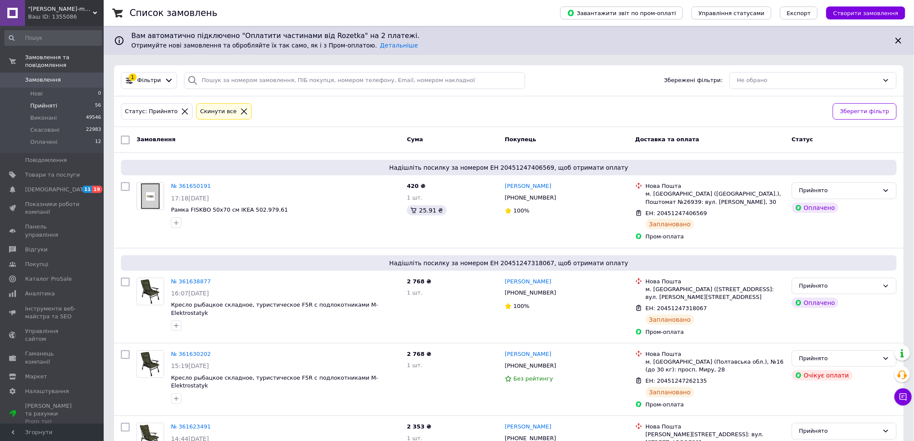
click at [240, 108] on icon at bounding box center [244, 112] width 8 height 8
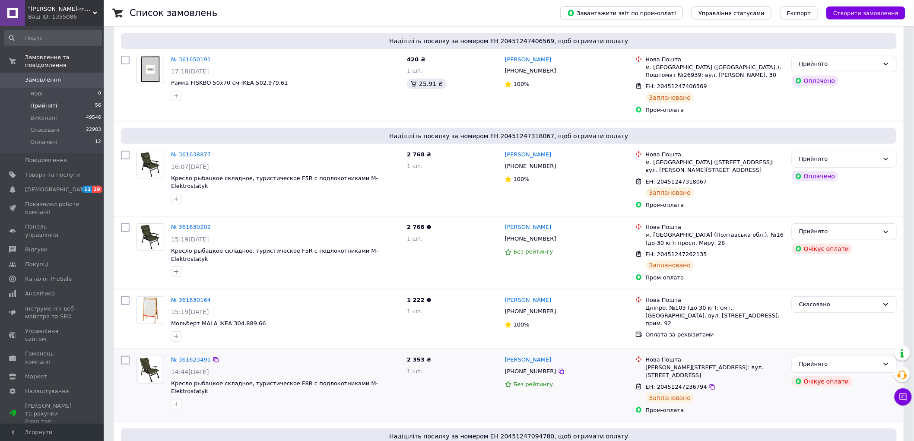
scroll to position [288, 0]
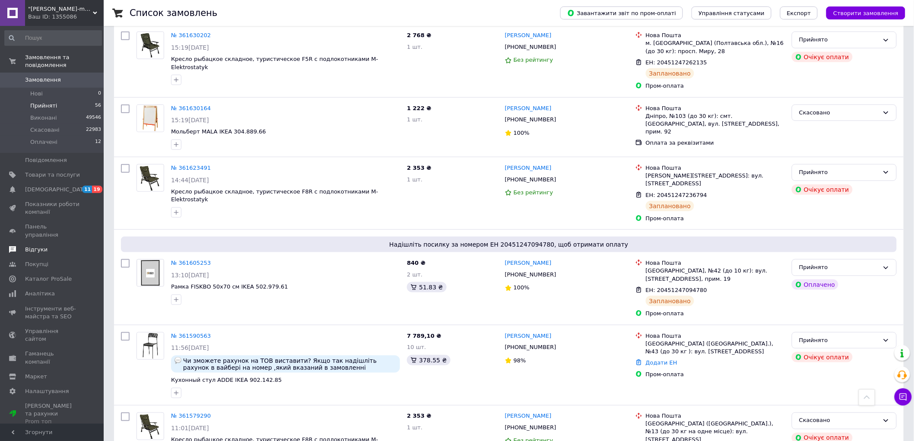
click at [46, 242] on link "Відгуки" at bounding box center [53, 249] width 106 height 15
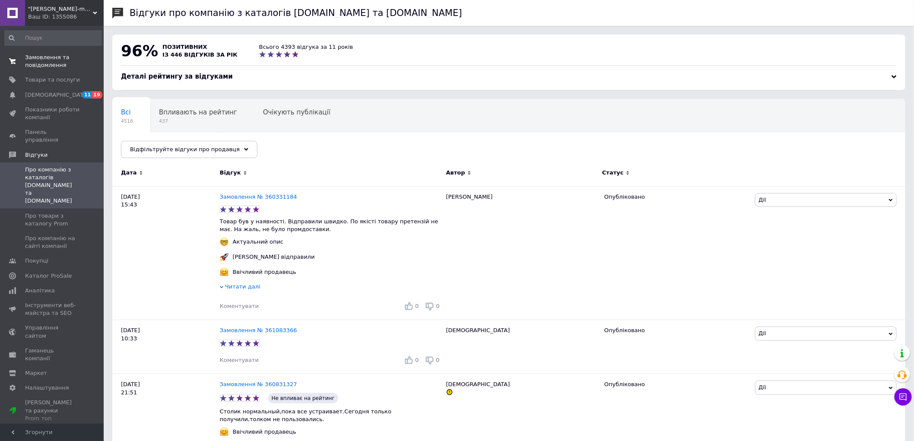
click at [62, 60] on span "Замовлення та повідомлення" at bounding box center [52, 62] width 55 height 16
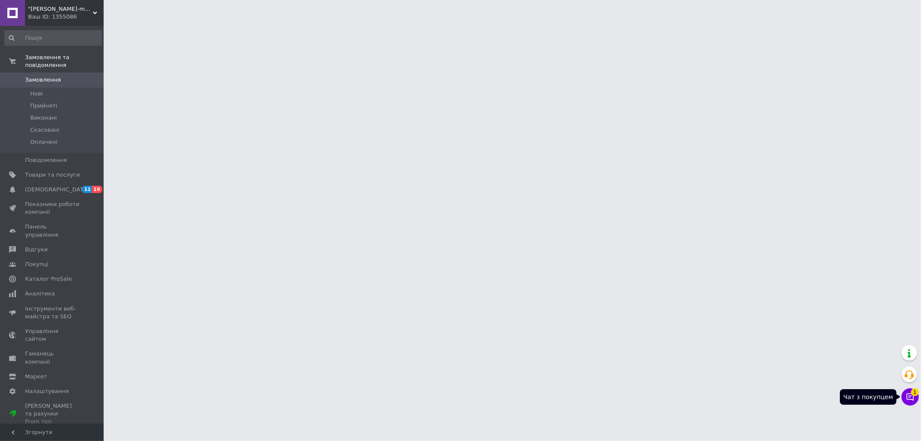
click at [908, 398] on icon at bounding box center [910, 397] width 9 height 9
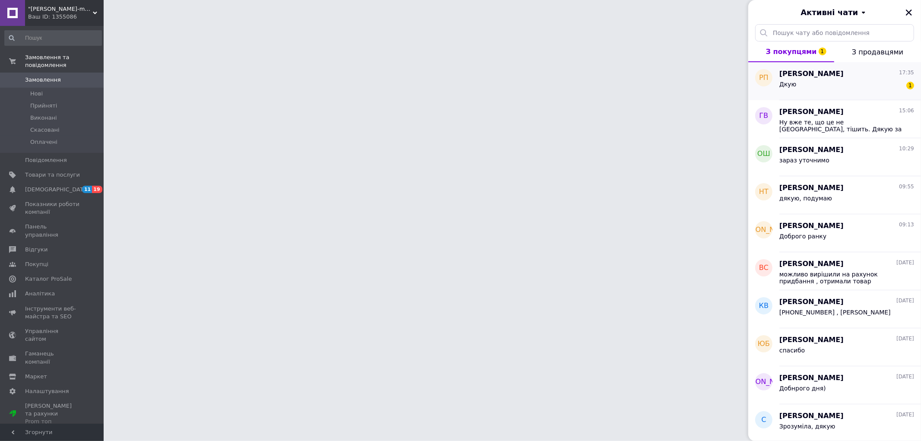
click at [808, 80] on div "Дкую 1" at bounding box center [847, 86] width 135 height 14
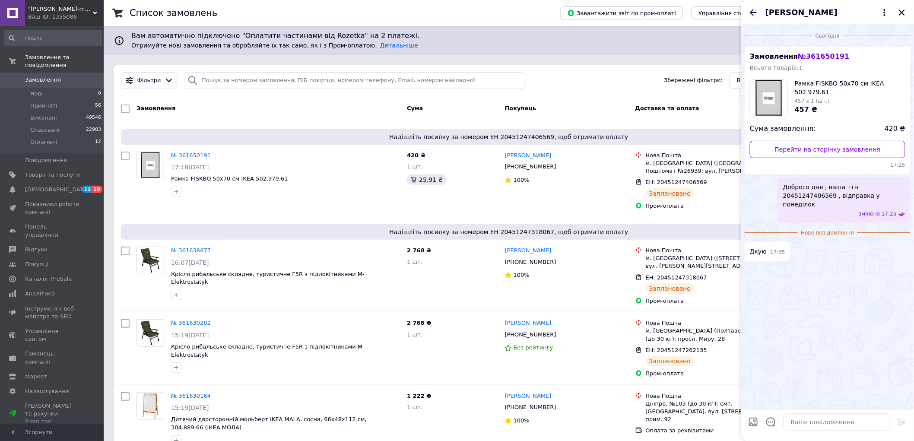
click at [752, 13] on icon "Назад" at bounding box center [753, 12] width 7 height 6
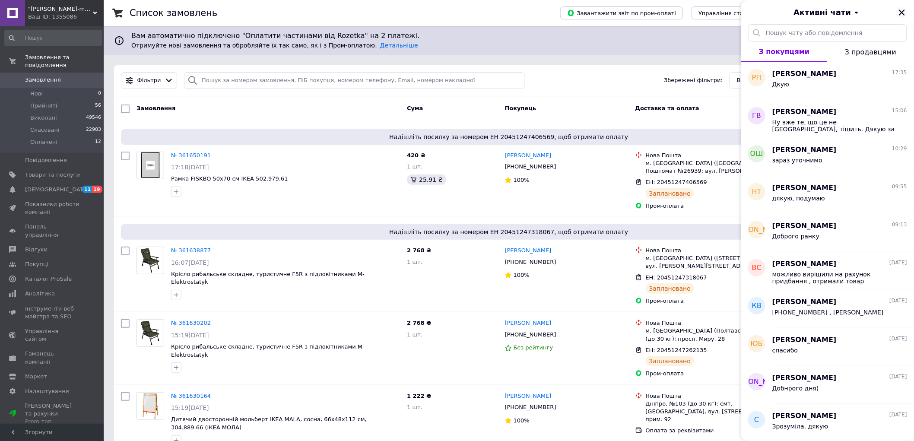
click at [904, 9] on icon "Закрити" at bounding box center [902, 13] width 8 height 8
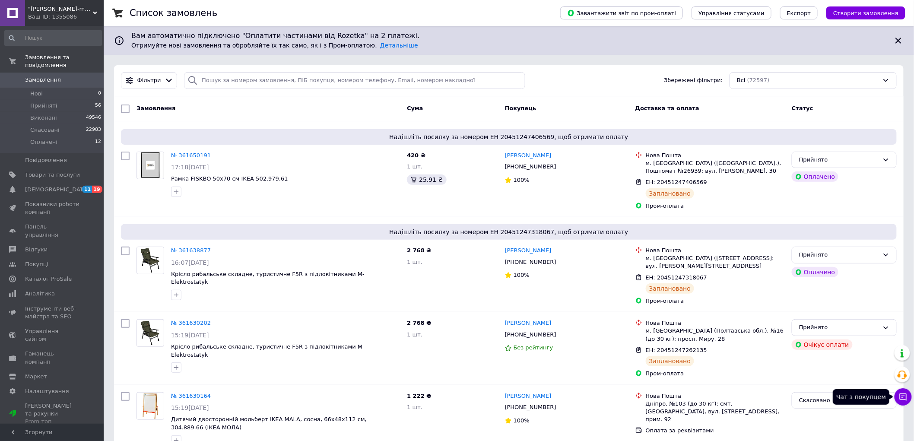
click at [905, 399] on icon at bounding box center [903, 396] width 7 height 7
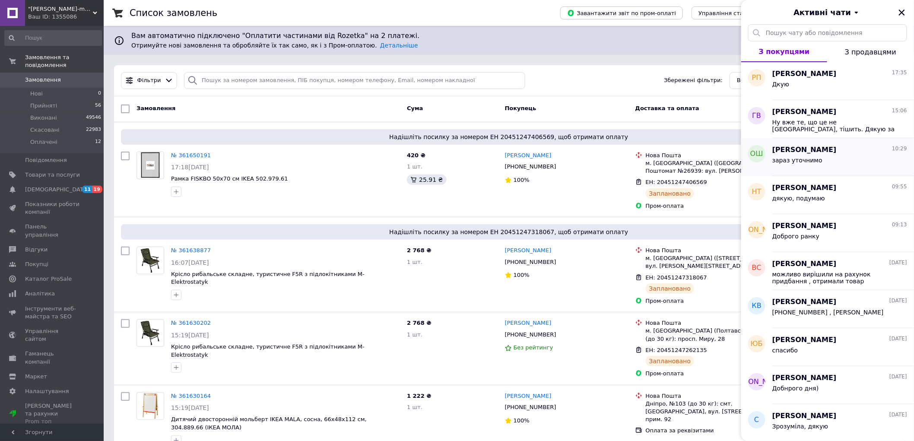
click at [791, 151] on span "Олег Швед" at bounding box center [804, 150] width 64 height 10
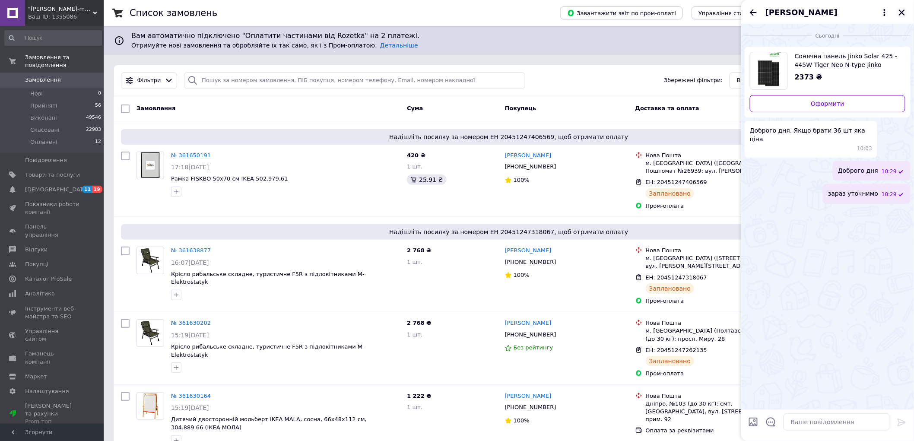
click at [903, 12] on icon "Закрити" at bounding box center [902, 13] width 6 height 6
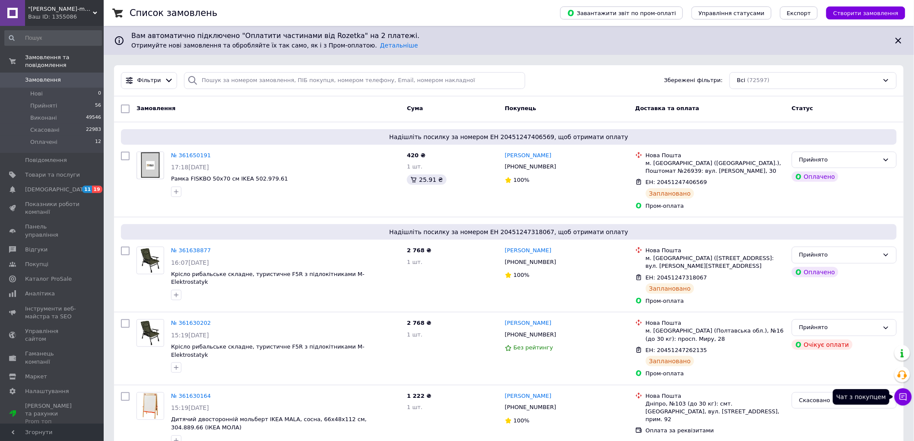
click at [906, 399] on icon at bounding box center [903, 396] width 7 height 7
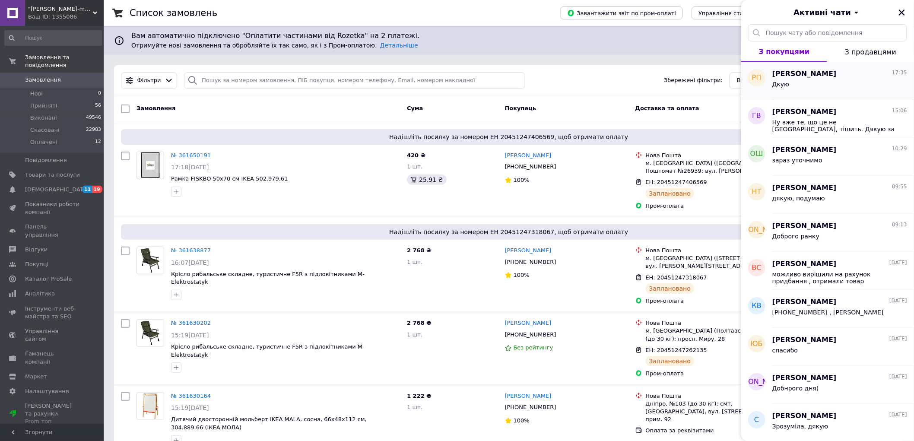
click at [799, 87] on div "Дкую" at bounding box center [839, 86] width 135 height 14
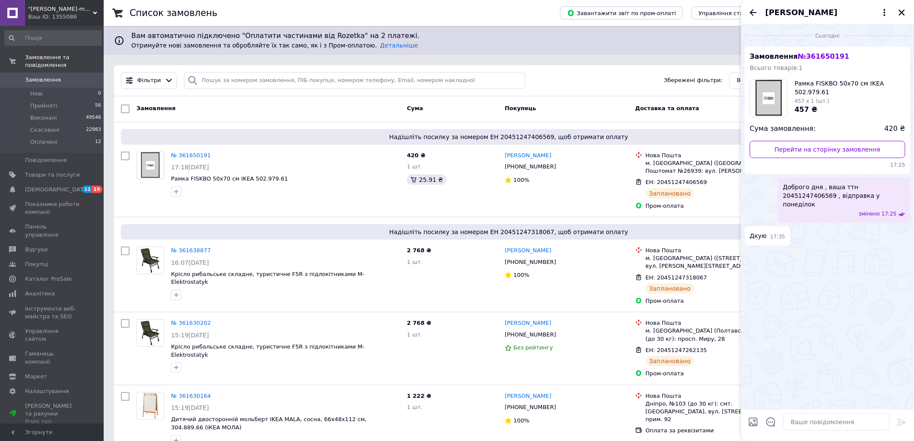
click at [758, 12] on div "[PERSON_NAME]" at bounding box center [827, 12] width 173 height 24
click at [752, 9] on icon "Назад" at bounding box center [753, 12] width 10 height 10
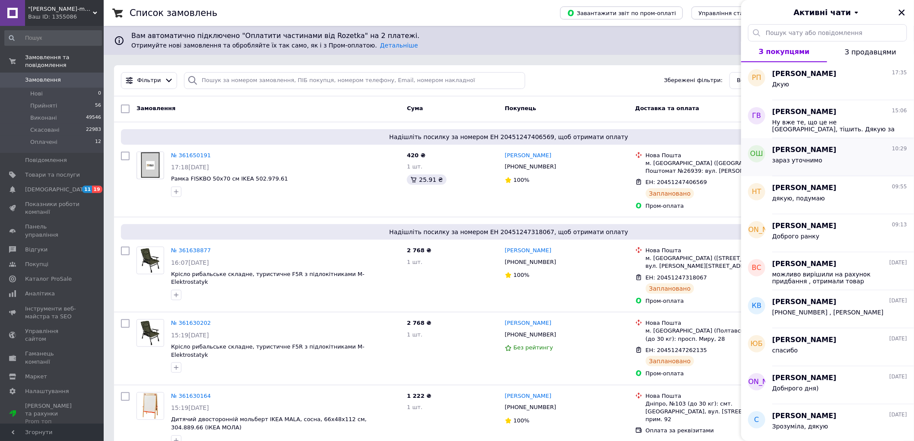
click at [827, 162] on div "зараз уточнимо" at bounding box center [839, 162] width 135 height 14
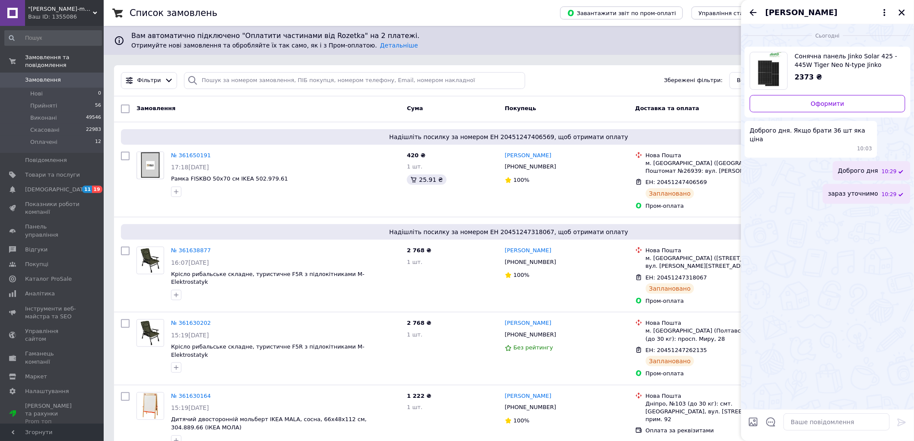
click at [809, 59] on span "Сонячна панель Jinko Solar 425 - 445W Tiger Neo N-type Jinko Solar" at bounding box center [847, 60] width 104 height 17
click at [65, 100] on li "Прийняті 56" at bounding box center [53, 106] width 106 height 12
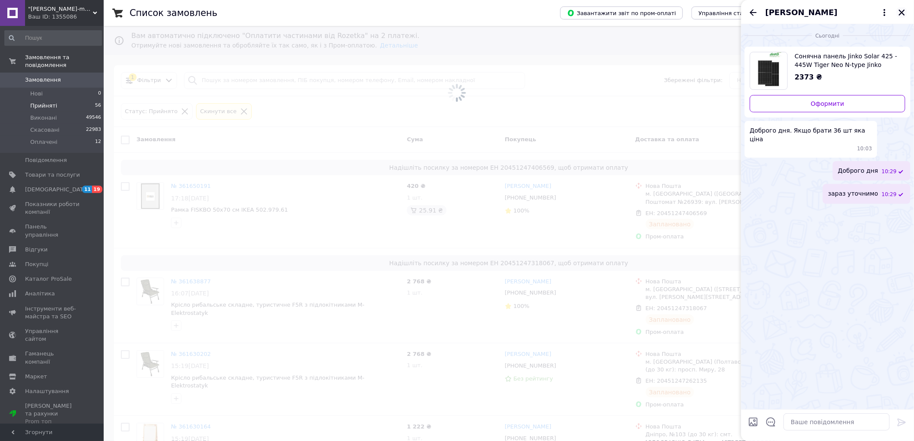
click at [899, 9] on icon "Закрити" at bounding box center [902, 13] width 8 height 8
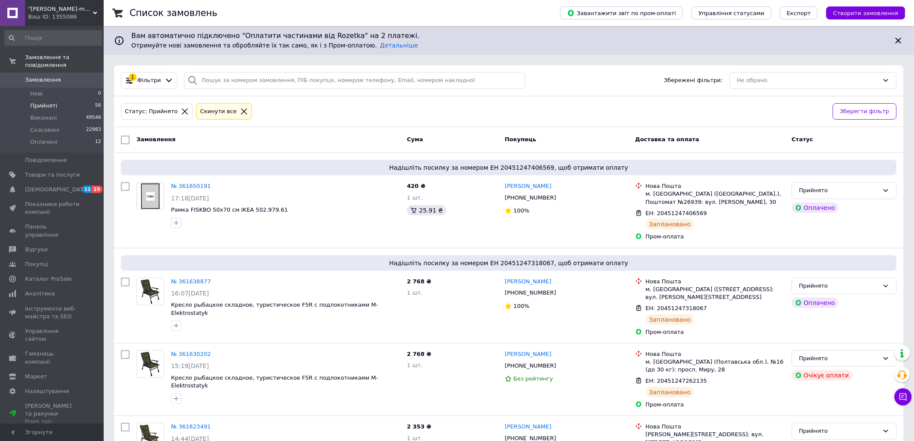
click at [240, 110] on icon at bounding box center [244, 112] width 8 height 8
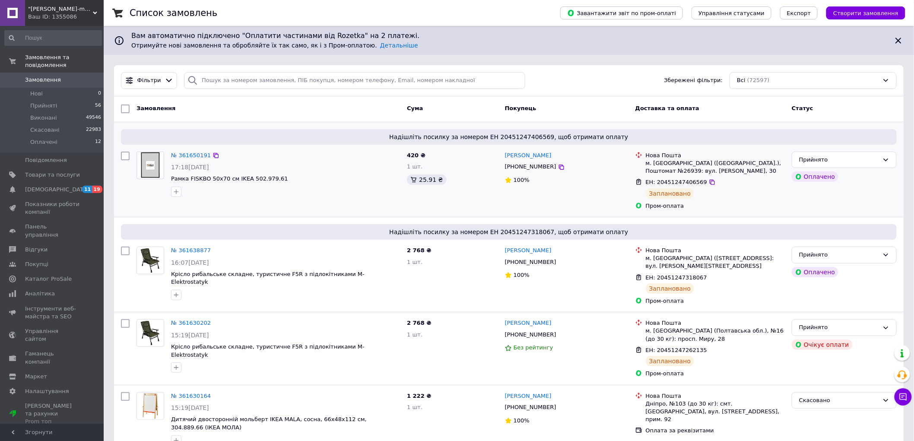
click at [375, 186] on div at bounding box center [285, 192] width 232 height 14
click at [485, 200] on div "420 ₴ 1 шт. 25.91 ₴" at bounding box center [452, 180] width 98 height 65
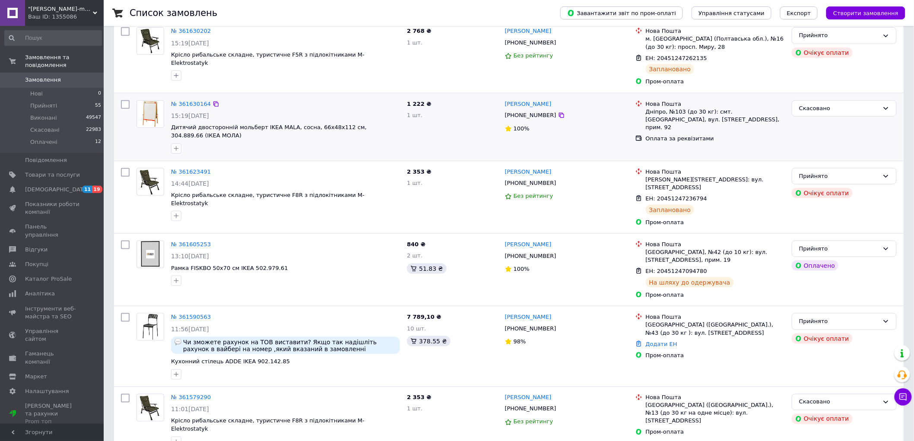
scroll to position [336, 0]
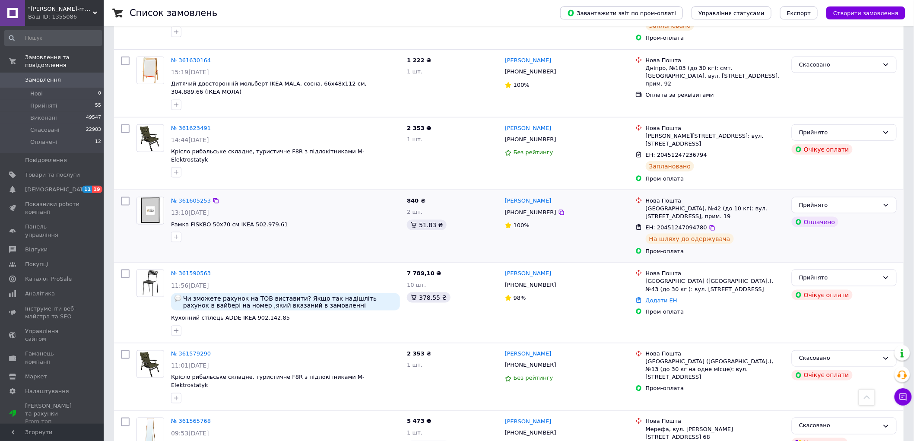
click at [211, 193] on div "№ 361605253 13:10[DATE] Рамка FISKBO 50х70 см IKEA 502.979.61" at bounding box center [286, 219] width 236 height 52
